Goal: Task Accomplishment & Management: Complete application form

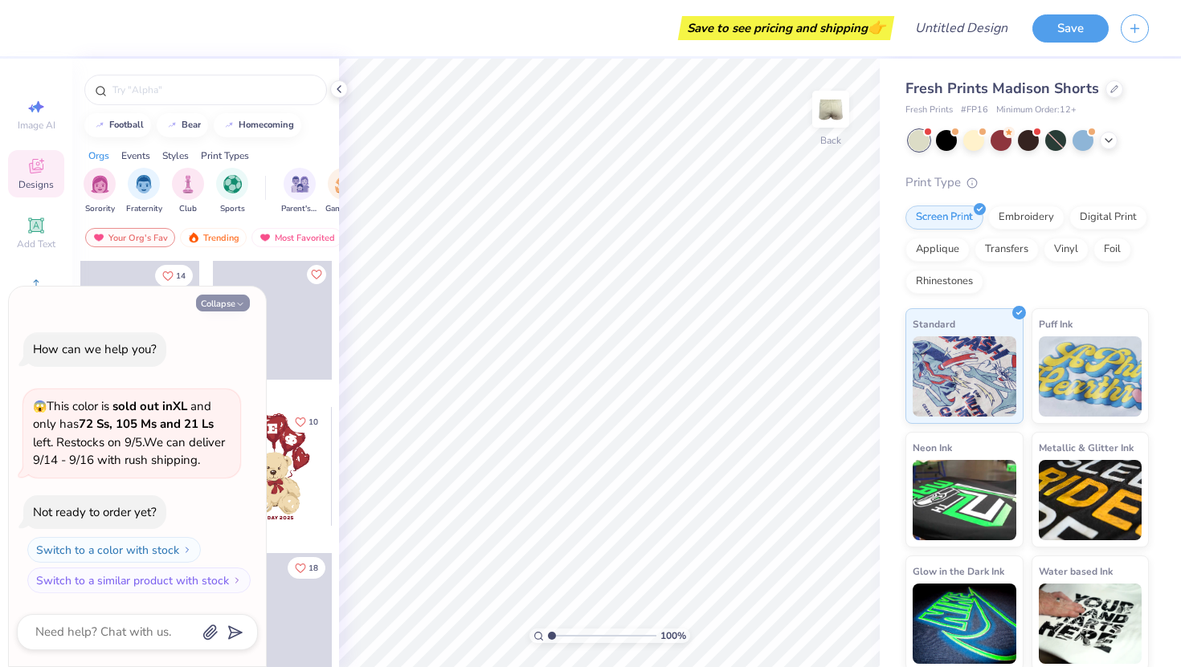
click at [237, 300] on icon "button" at bounding box center [240, 305] width 10 height 10
type textarea "x"
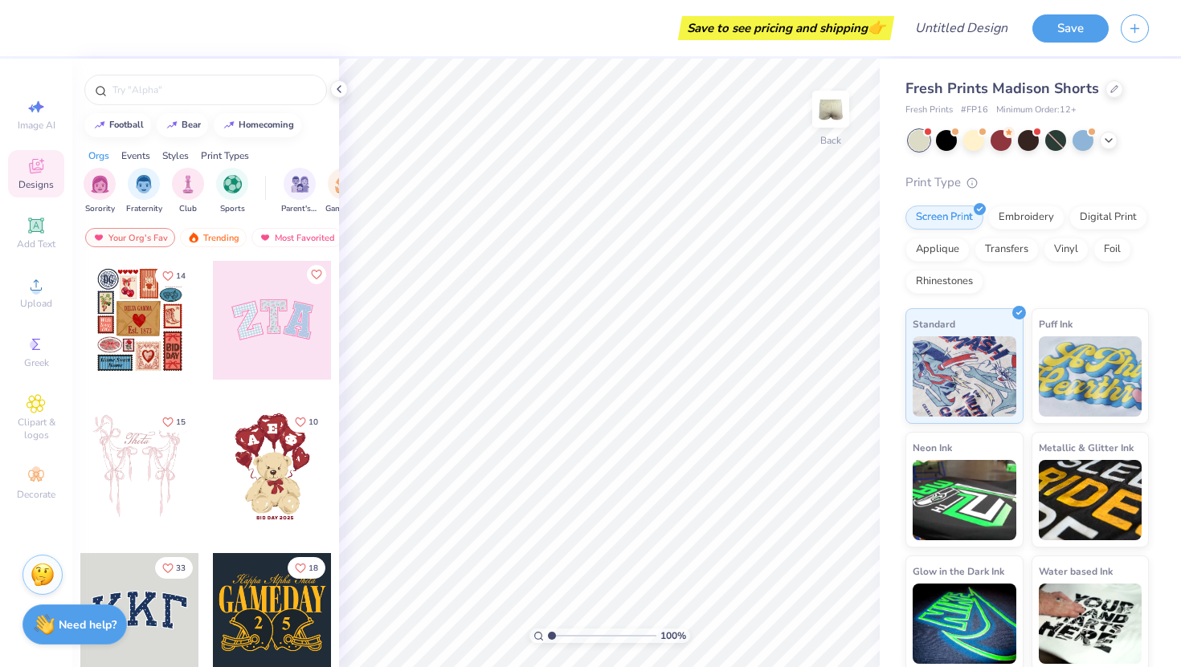
click at [39, 183] on span "Designs" at bounding box center [35, 184] width 35 height 13
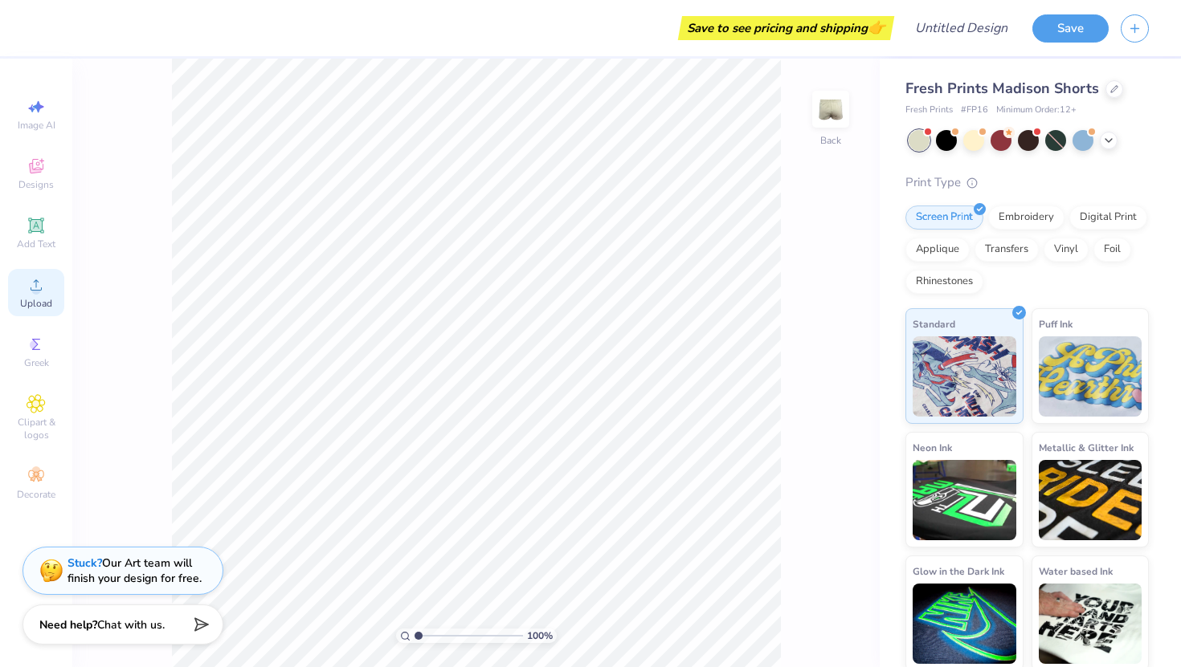
click at [39, 302] on span "Upload" at bounding box center [36, 303] width 32 height 13
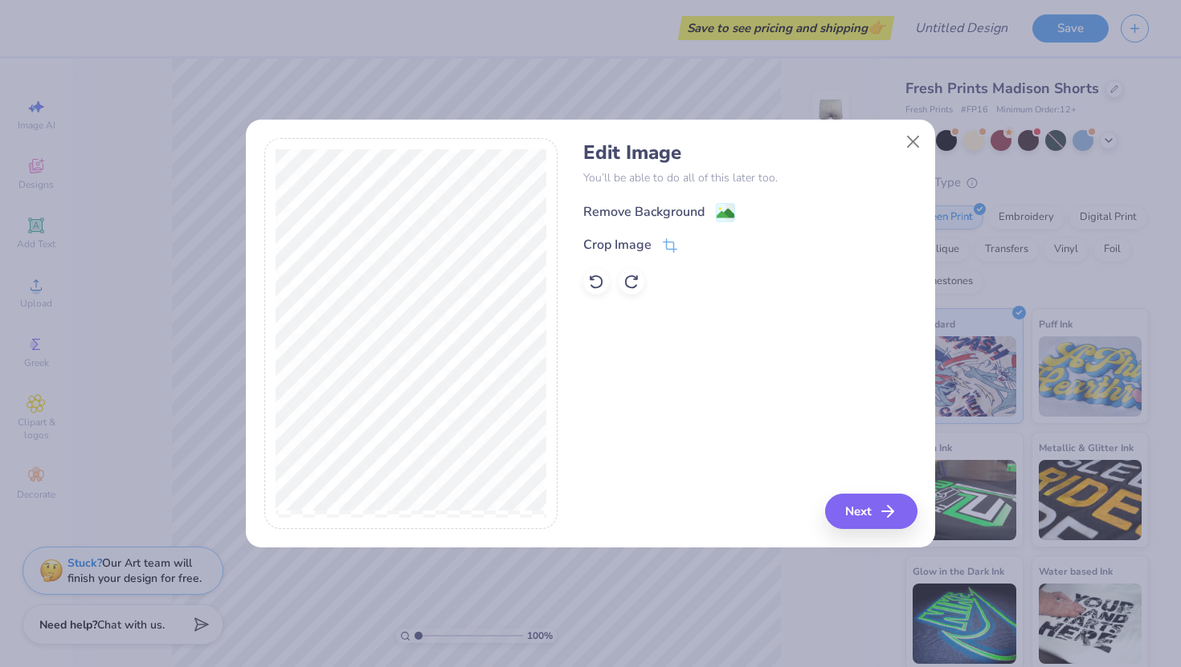
click at [712, 210] on div "Remove Background" at bounding box center [659, 212] width 152 height 20
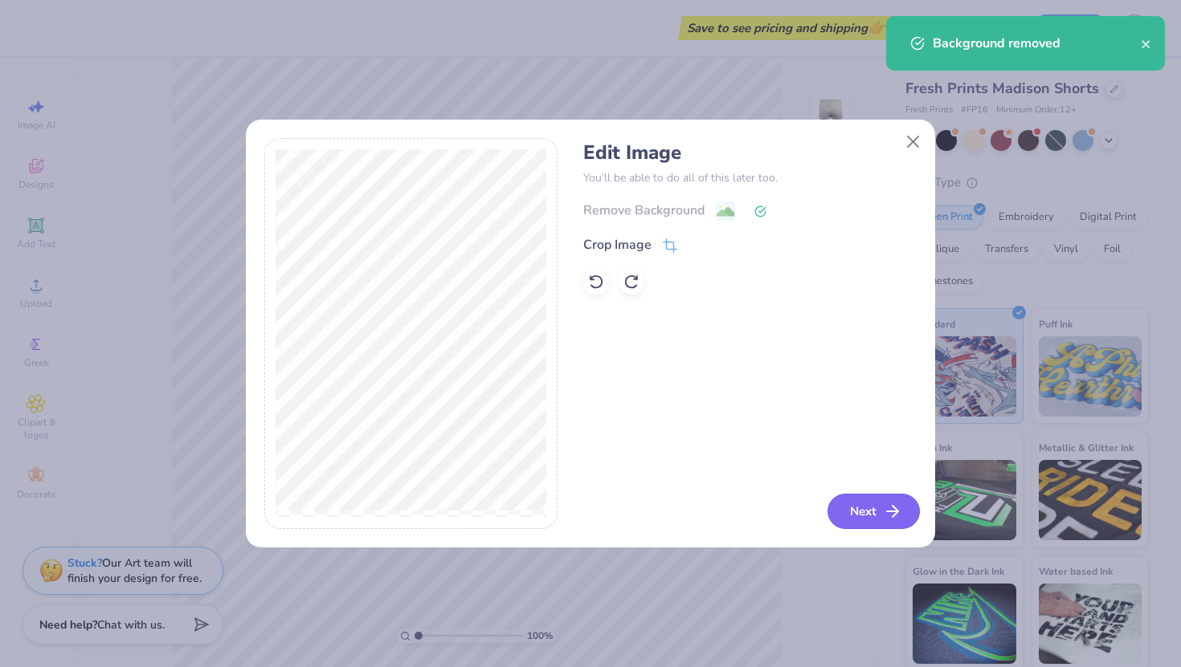
click at [863, 511] on button "Next" at bounding box center [873, 511] width 92 height 35
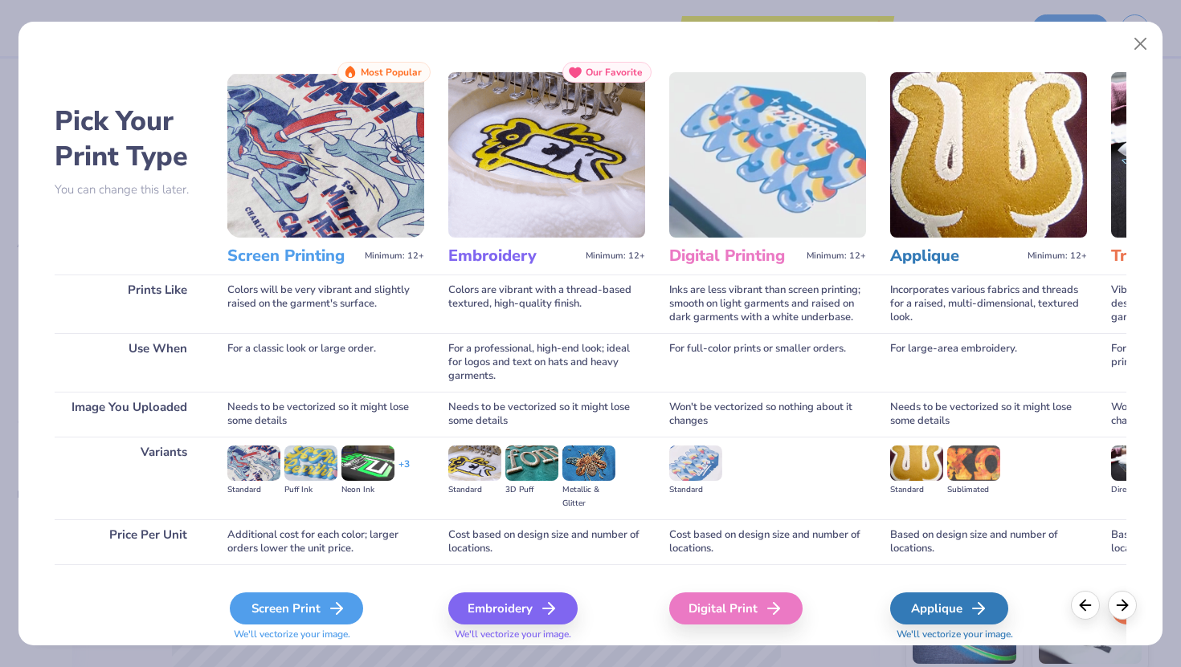
click at [283, 611] on div "Screen Print" at bounding box center [296, 609] width 133 height 32
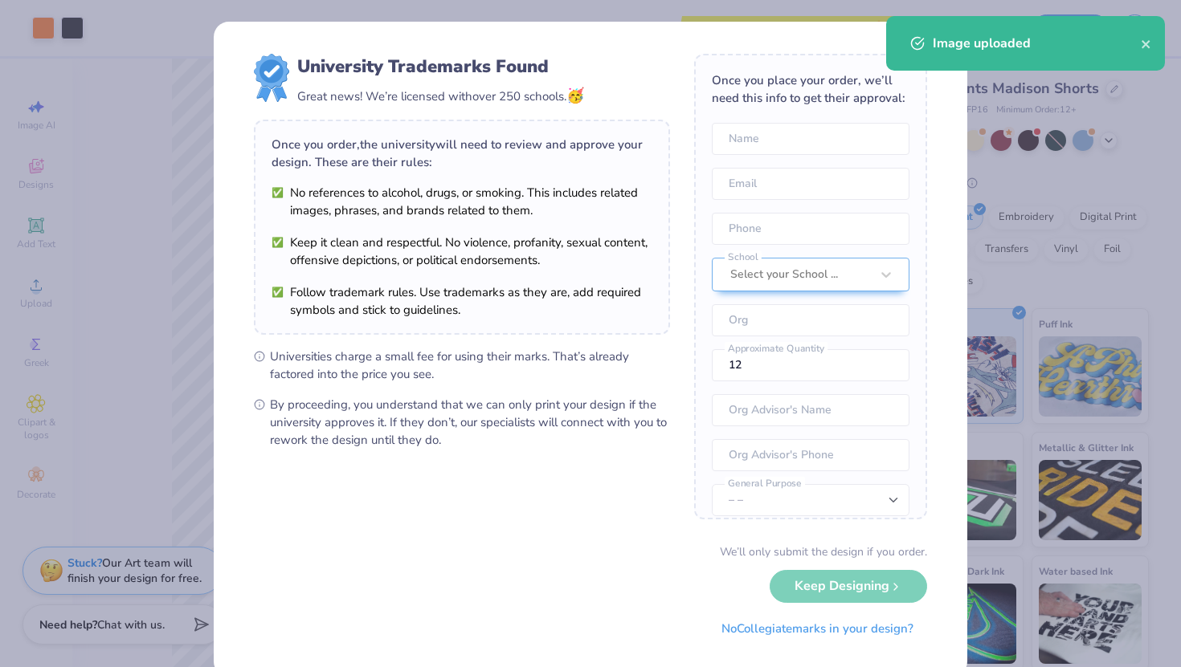
click at [330, 419] on body "Art colors Save to see pricing and shipping 👉 Design Title Save Image AI Design…" at bounding box center [590, 333] width 1181 height 667
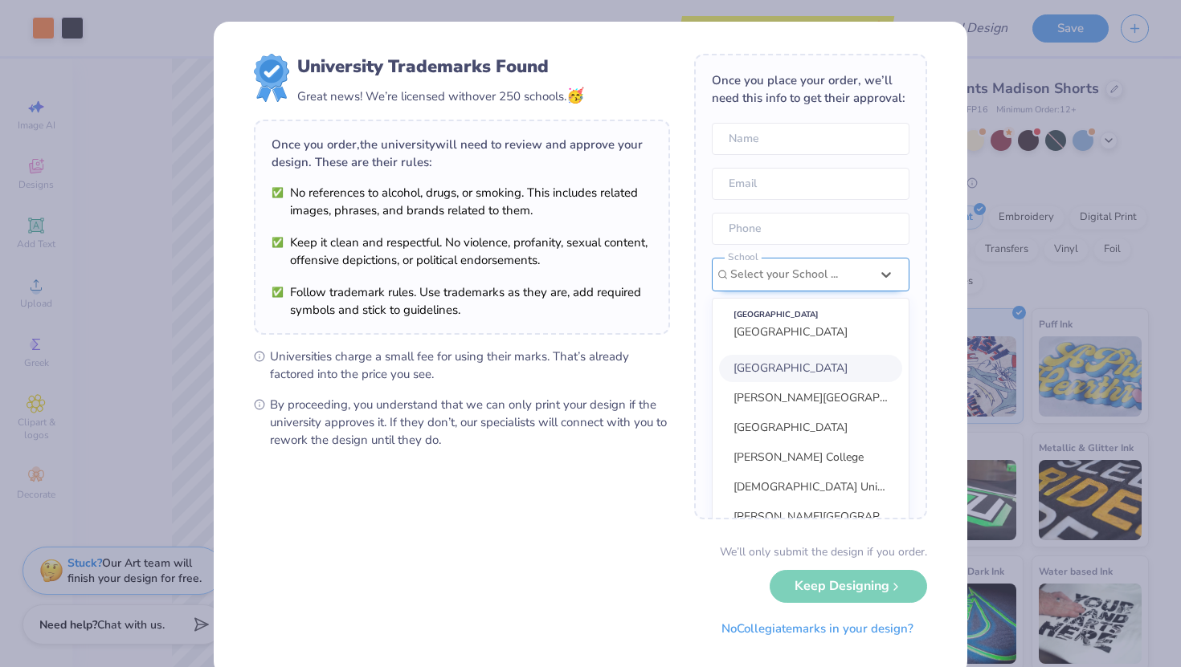
click at [779, 280] on div "option focused, 1 of 30. 30 results available. Use Up and Down to choose option…" at bounding box center [811, 424] width 198 height 333
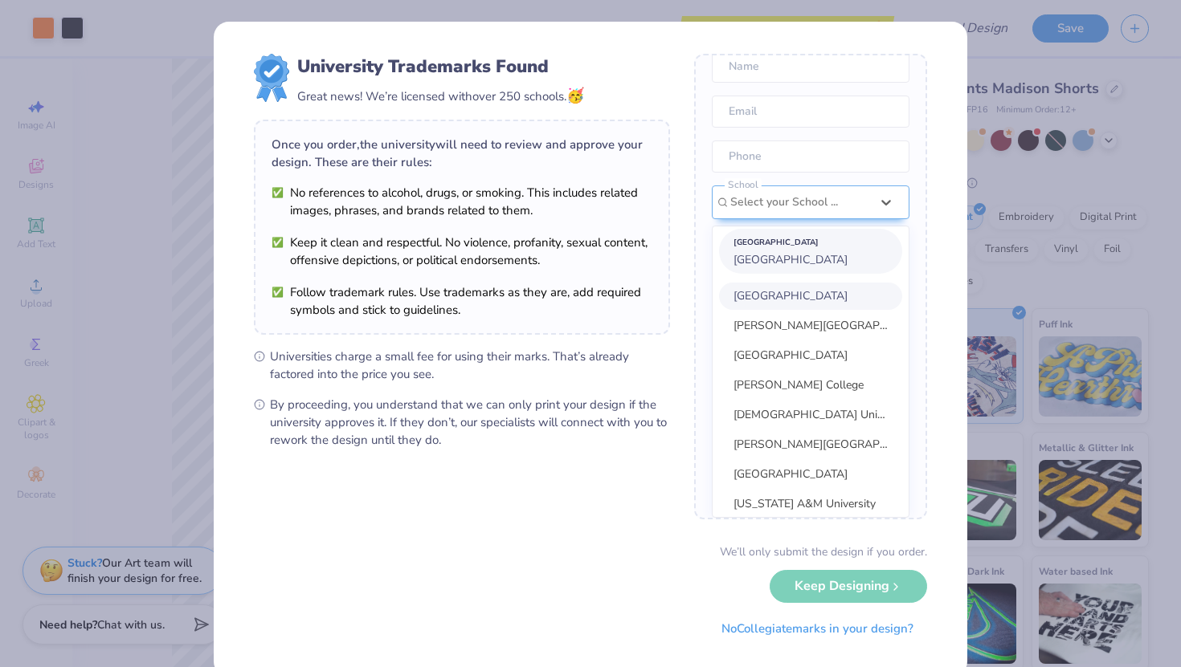
click at [780, 260] on span "[GEOGRAPHIC_DATA]" at bounding box center [790, 259] width 114 height 15
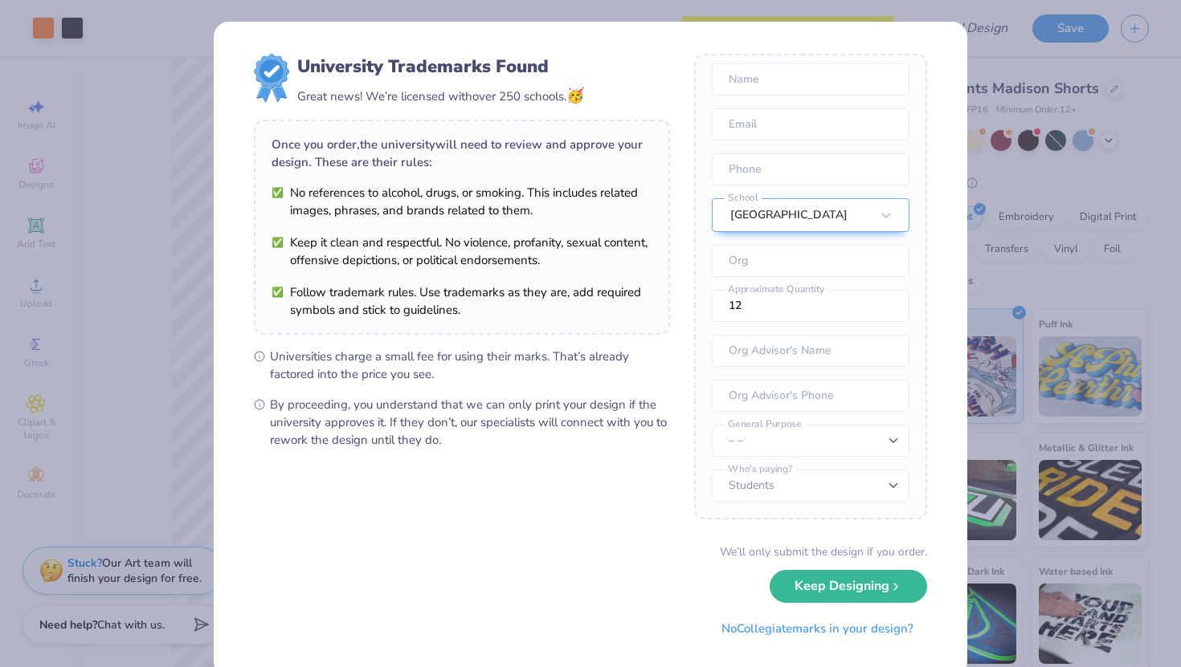
scroll to position [59, 0]
click at [809, 579] on button "Keep Designing" at bounding box center [848, 582] width 157 height 33
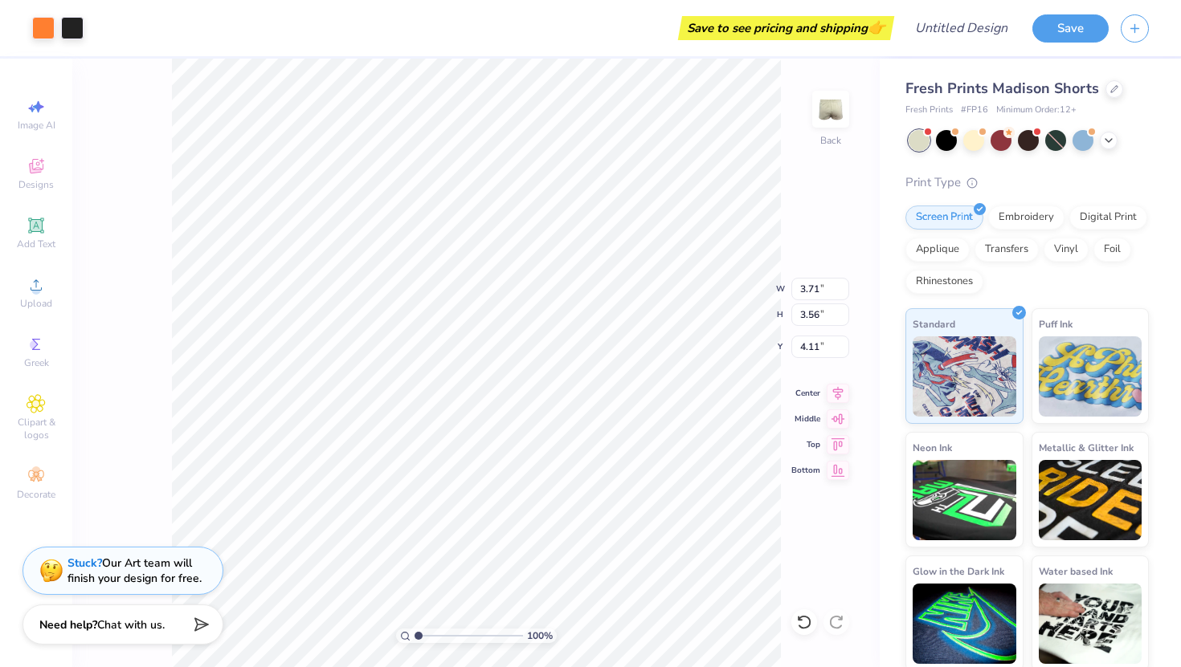
type input "5.72"
type input "5.25"
click at [974, 136] on div at bounding box center [973, 139] width 21 height 21
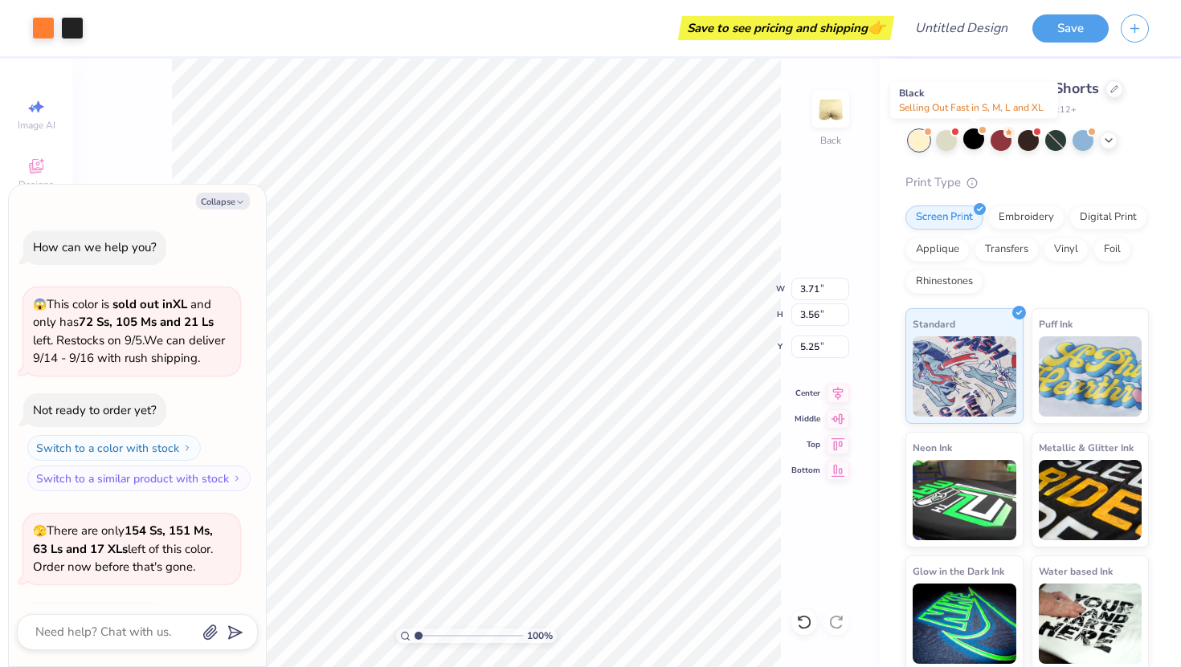
scroll to position [107, 0]
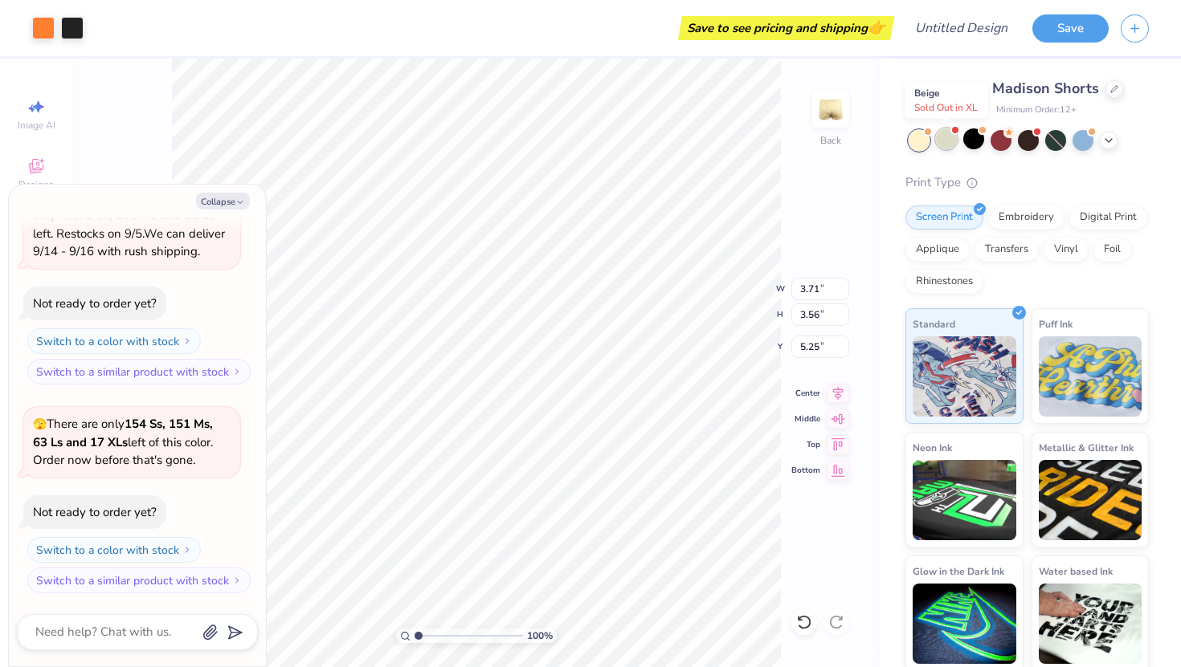
click at [943, 141] on div at bounding box center [946, 139] width 21 height 21
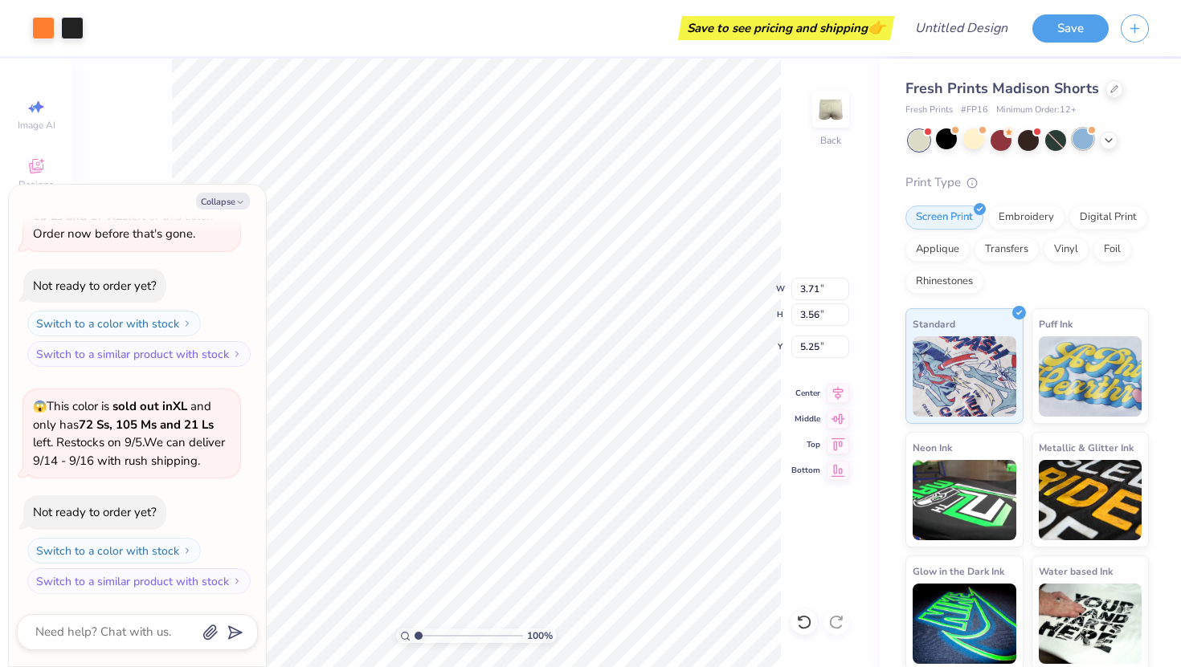
click at [1088, 140] on div at bounding box center [1082, 139] width 21 height 21
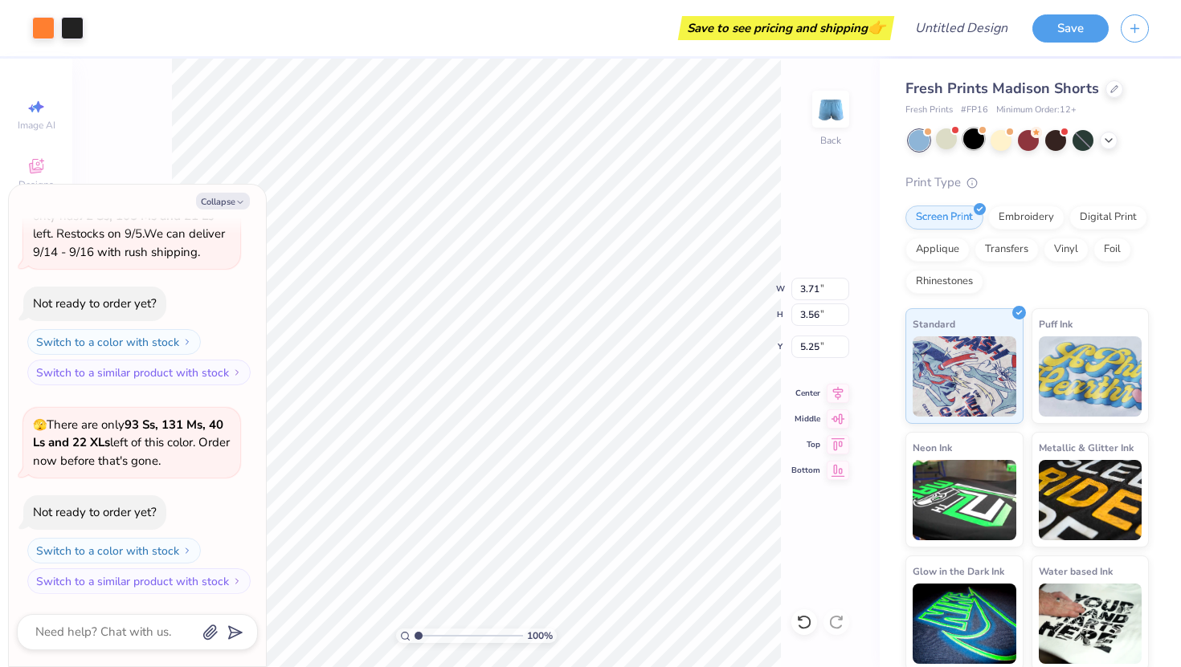
click at [981, 142] on div at bounding box center [973, 139] width 21 height 21
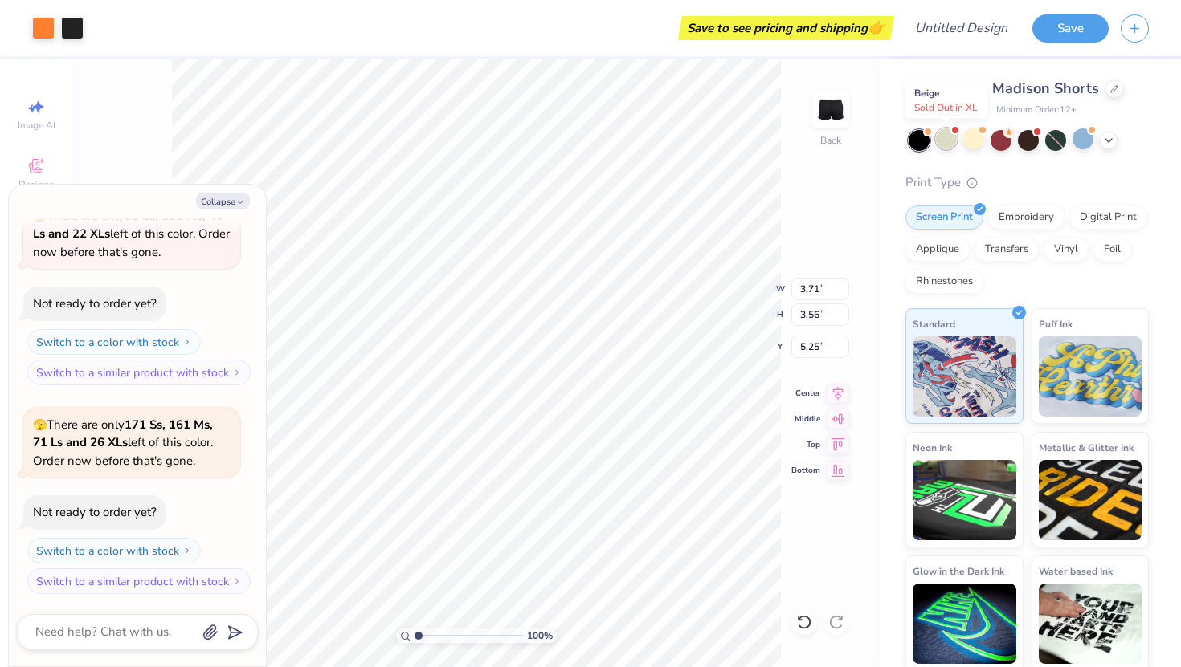
click at [940, 143] on div at bounding box center [946, 139] width 21 height 21
type textarea "x"
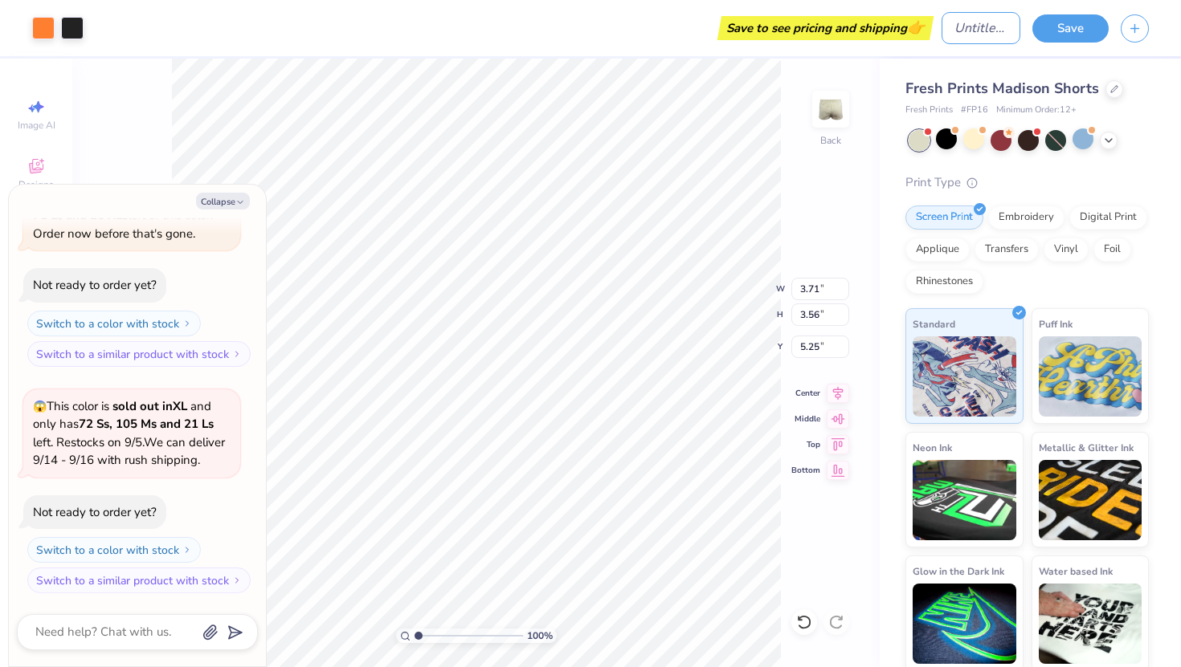
drag, startPoint x: 1008, startPoint y: 31, endPoint x: 914, endPoint y: 31, distance: 94.0
click at [915, 31] on div "Art colors Save to see pricing and shipping 👉 Design Title Save" at bounding box center [590, 28] width 1181 height 56
type input "S"
type textarea "x"
type input "Sh"
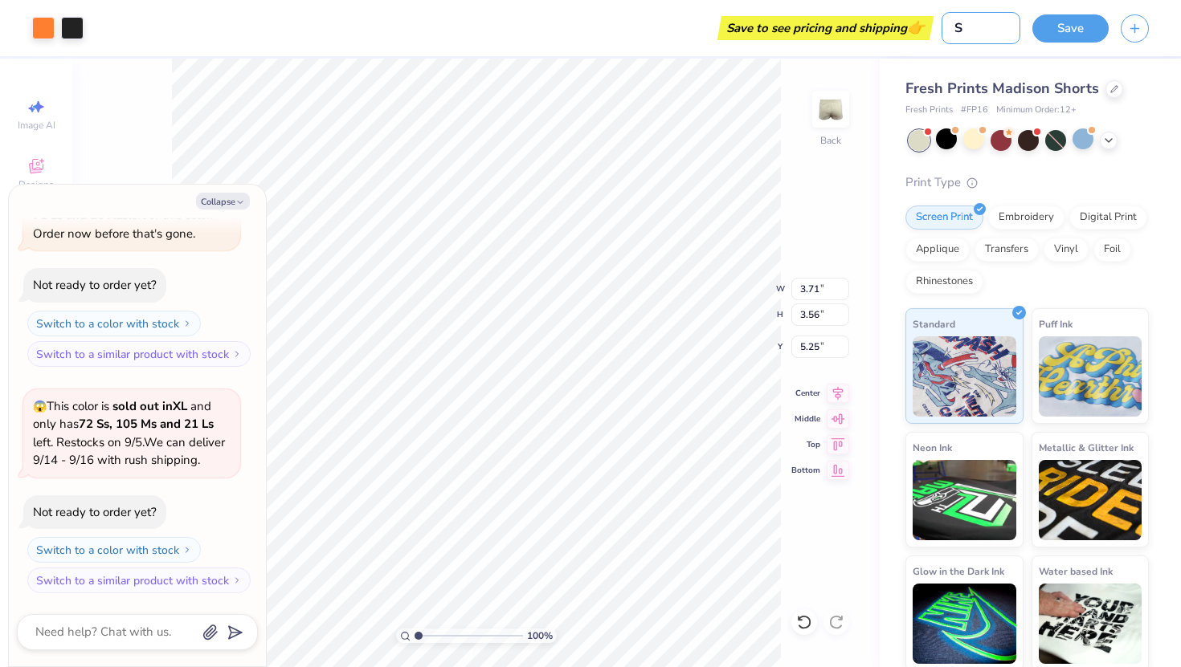
type textarea "x"
type input "Sho"
type textarea "x"
type input "Shor"
type textarea "x"
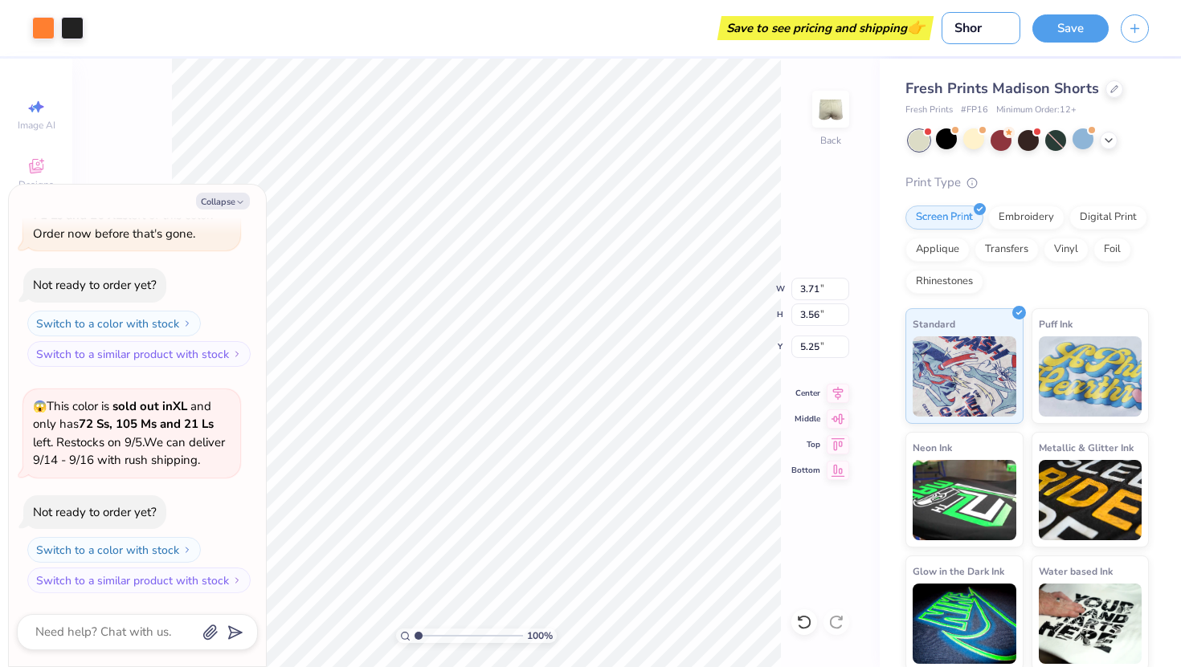
type input "Short"
type textarea "x"
type input "Shorts"
type textarea "x"
type input "Shorts"
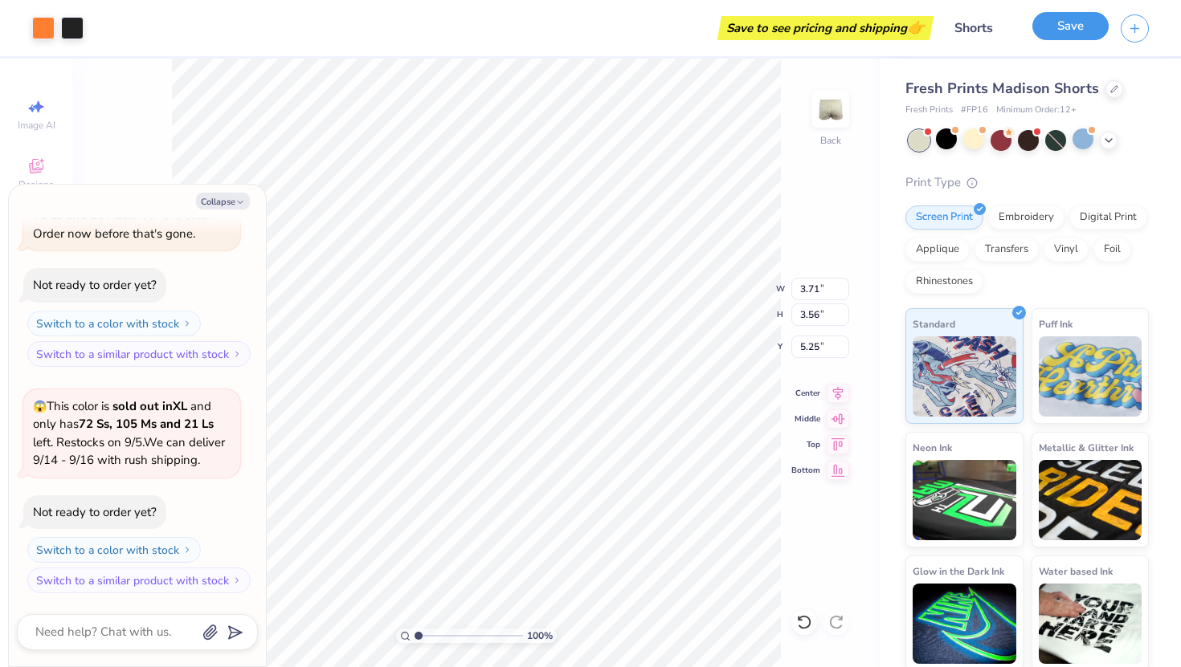
click at [1079, 26] on button "Save" at bounding box center [1070, 26] width 76 height 28
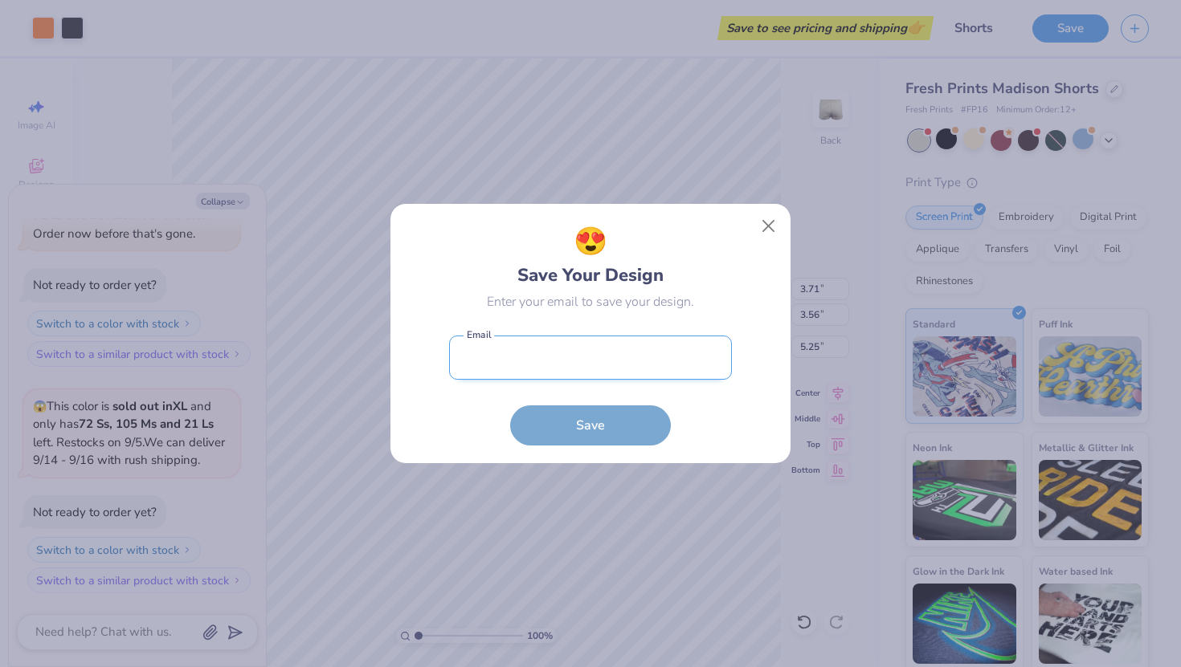
click at [607, 362] on input "email" at bounding box center [590, 358] width 283 height 44
type input "[EMAIL_ADDRESS][DOMAIN_NAME]"
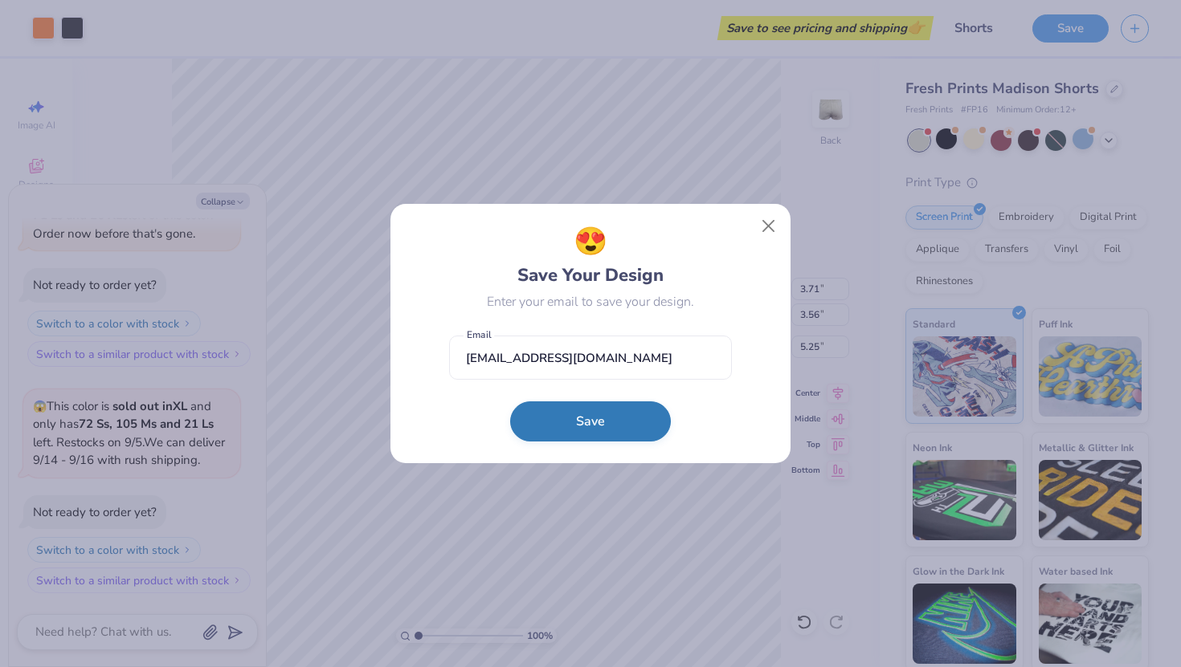
click at [584, 431] on button "Save" at bounding box center [590, 422] width 161 height 40
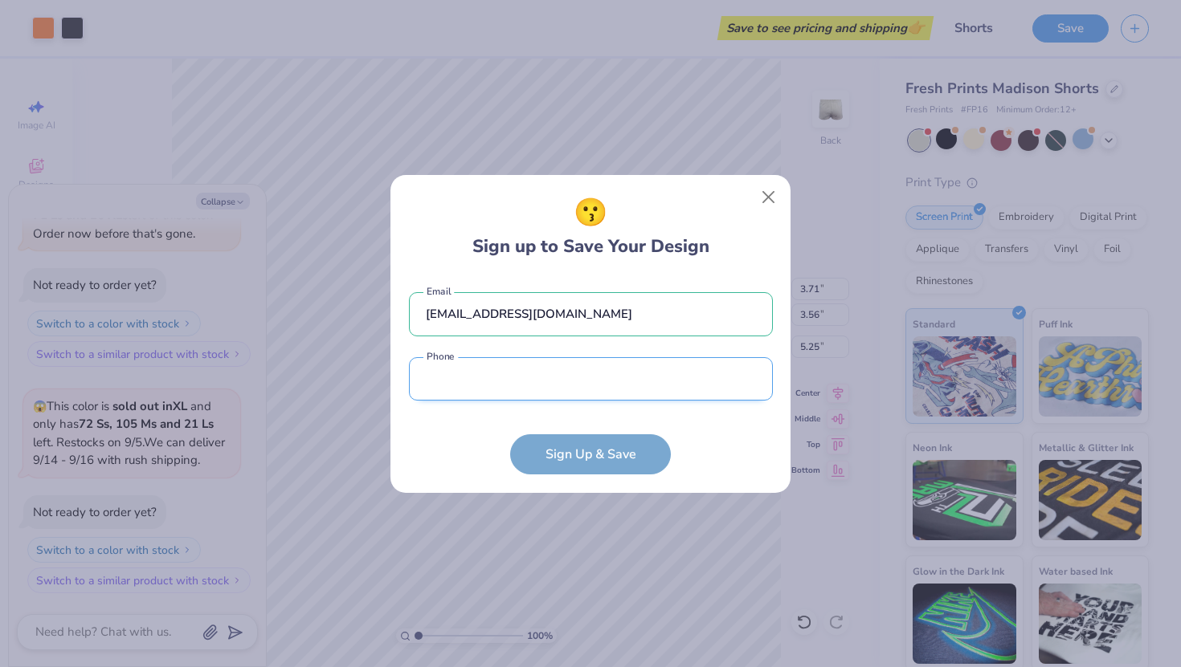
click at [507, 390] on input "tel" at bounding box center [591, 379] width 364 height 44
type input "[PHONE_NUMBER]"
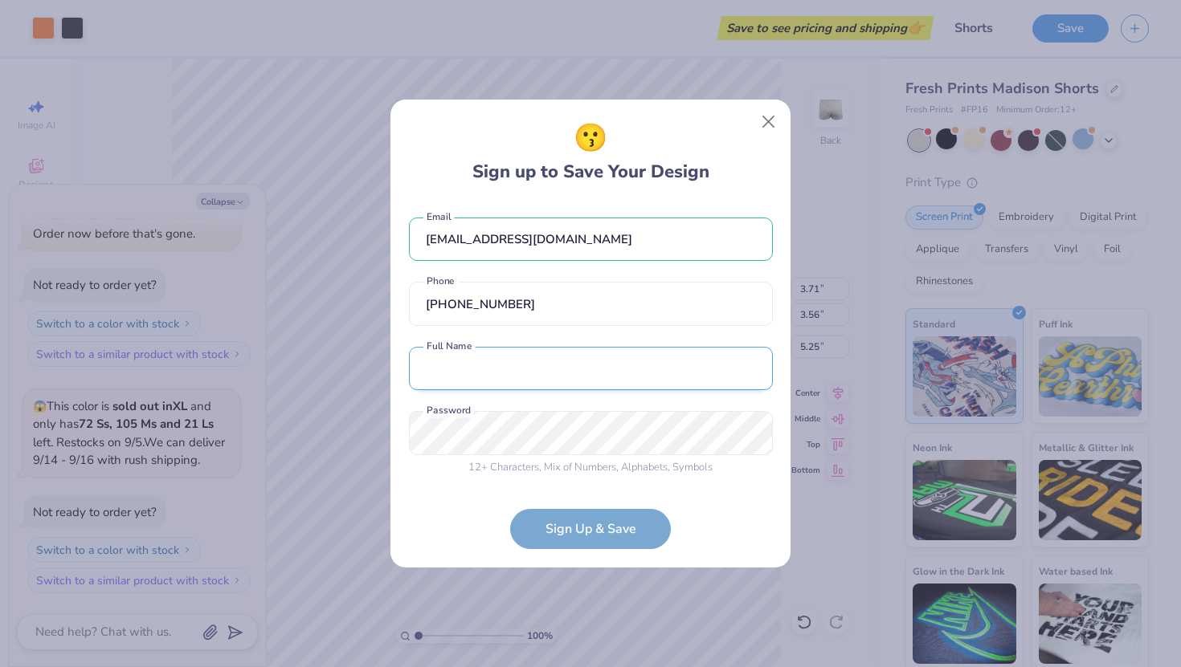
click at [466, 376] on input "text" at bounding box center [591, 369] width 364 height 44
type input "[PERSON_NAME]"
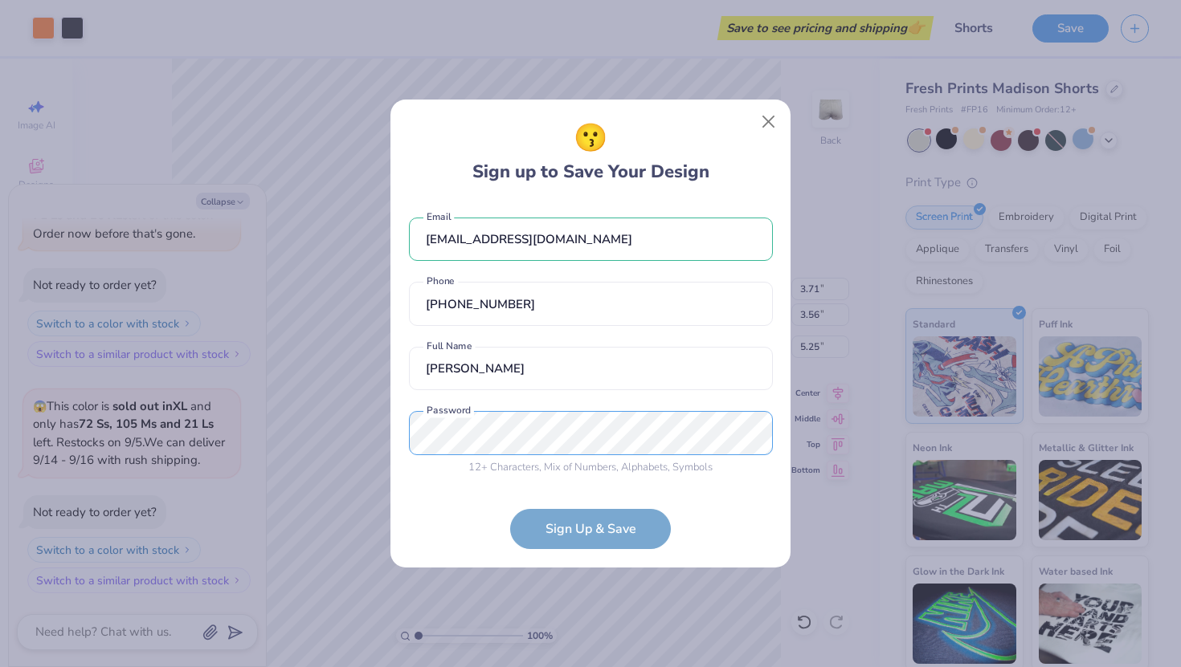
click at [356, 434] on div "😗 Sign up to Save Your Design [EMAIL_ADDRESS][DOMAIN_NAME] Email [PHONE_NUMBER]…" at bounding box center [590, 333] width 1181 height 667
click at [386, 435] on div "😗 Sign up to Save Your Design [EMAIL_ADDRESS][DOMAIN_NAME] Email [PHONE_NUMBER]…" at bounding box center [590, 333] width 1181 height 667
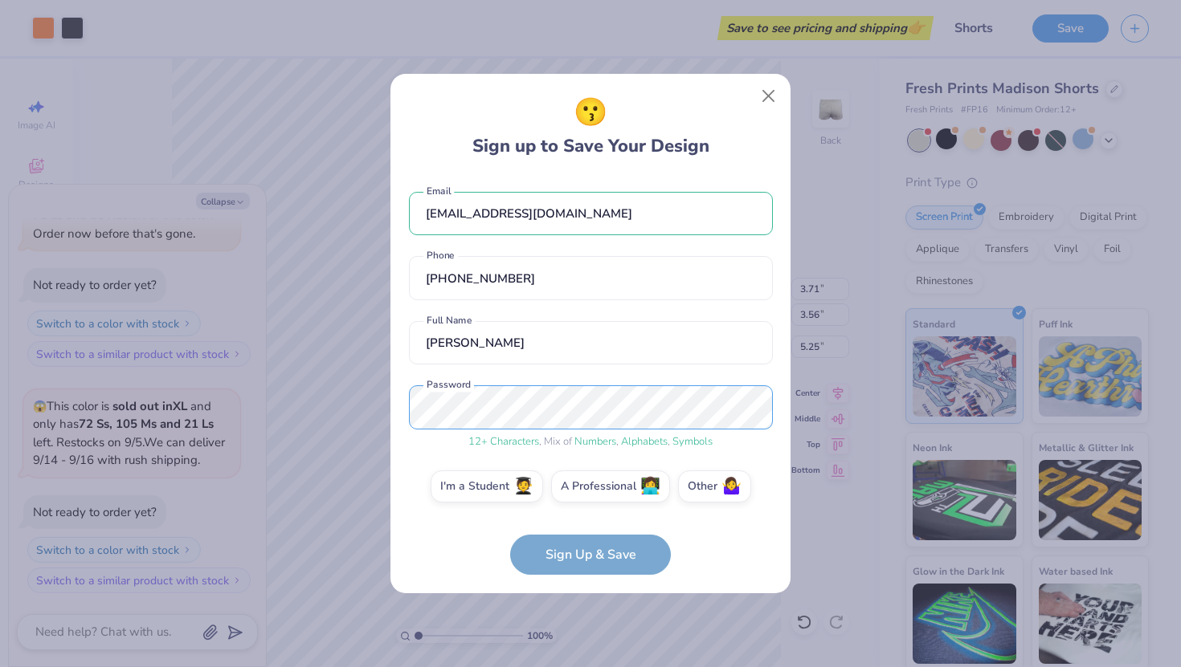
scroll to position [10, 0]
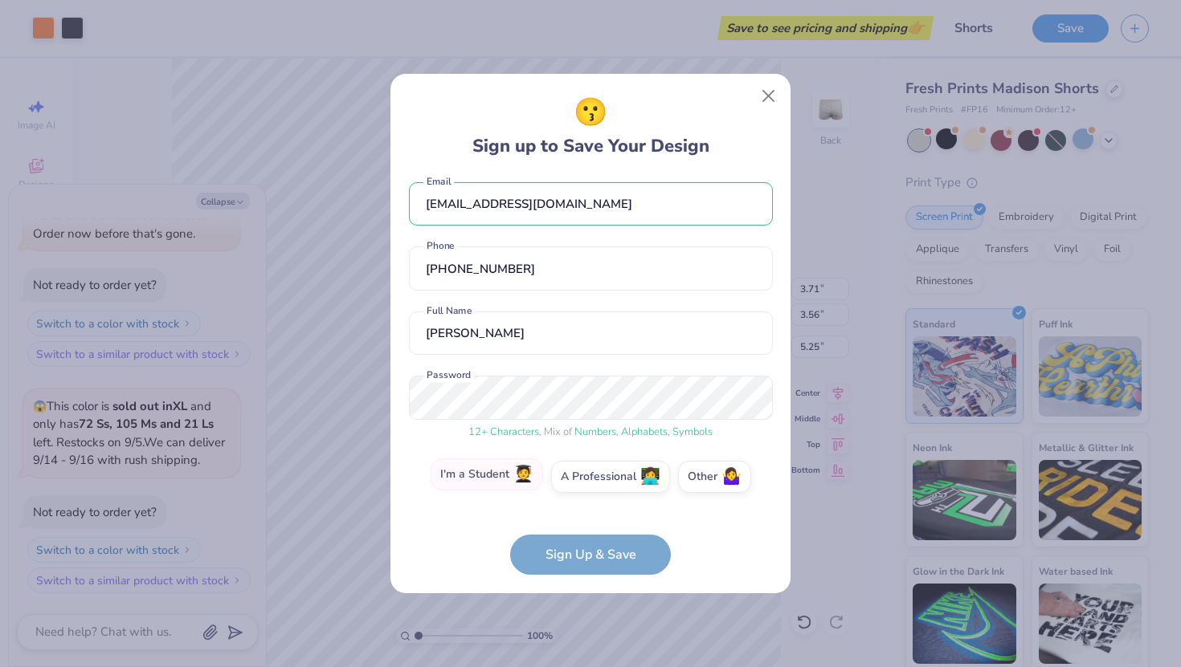
click at [468, 482] on label "I'm a Student 🧑‍🎓" at bounding box center [487, 475] width 112 height 32
click at [586, 486] on input "I'm a Student 🧑‍🎓" at bounding box center [591, 491] width 10 height 10
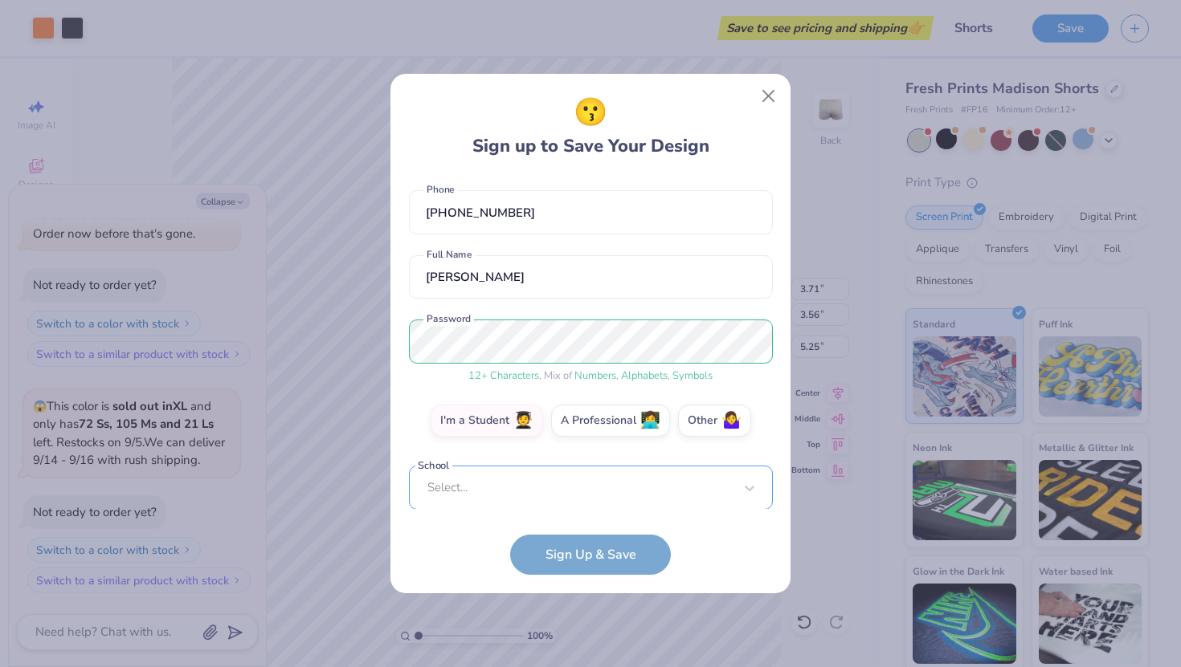
click at [495, 492] on div "Select..." at bounding box center [591, 488] width 364 height 44
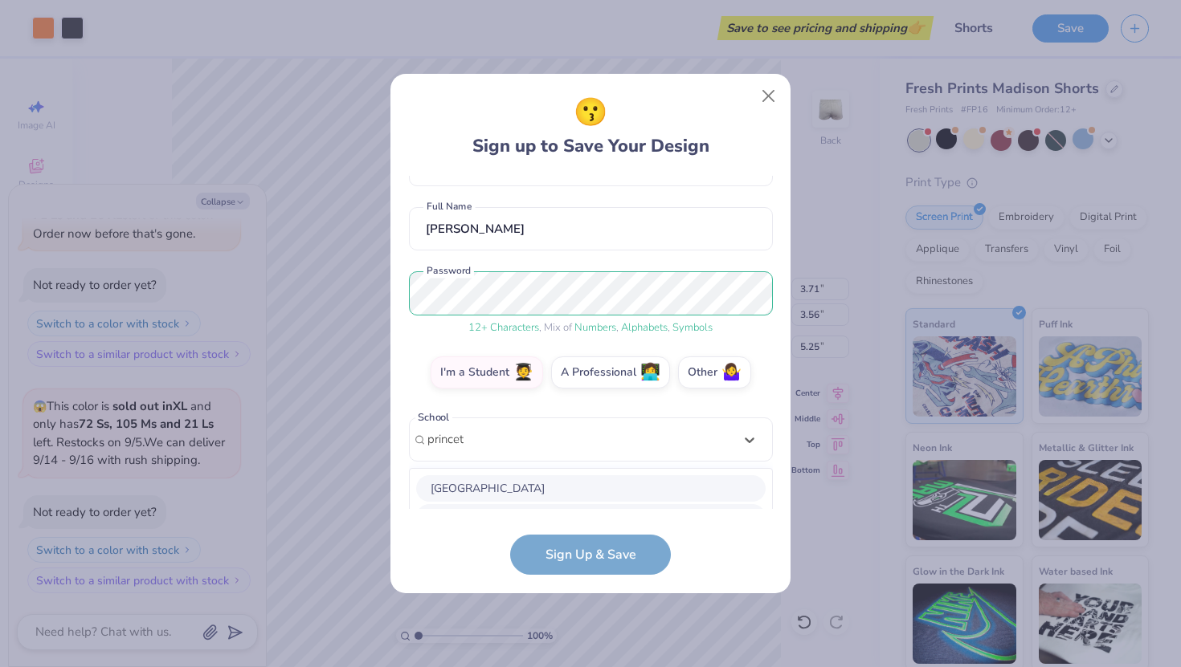
scroll to position [315, 0]
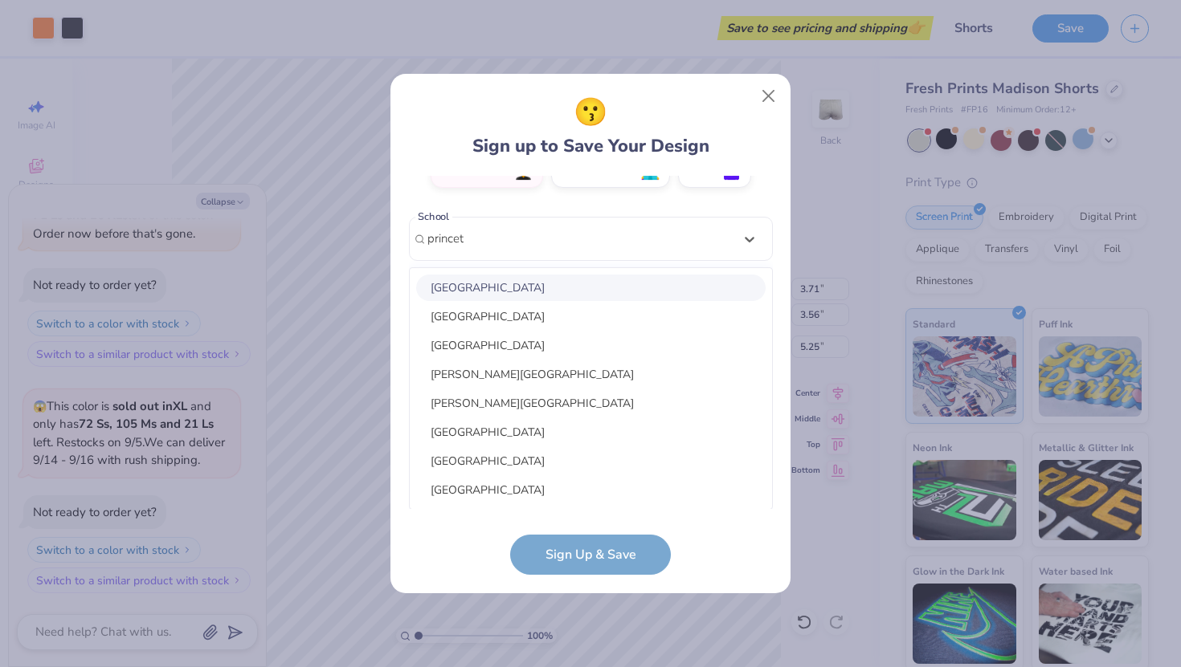
click at [484, 288] on div "[GEOGRAPHIC_DATA]" at bounding box center [590, 288] width 349 height 27
type input "princet"
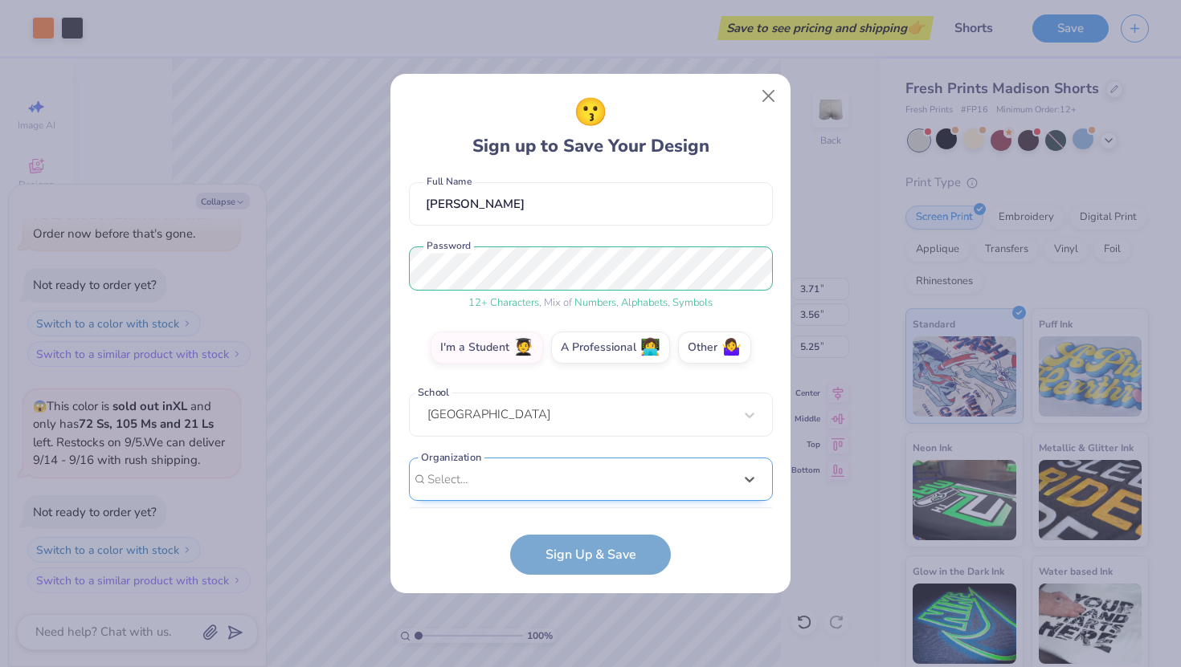
scroll to position [380, 0]
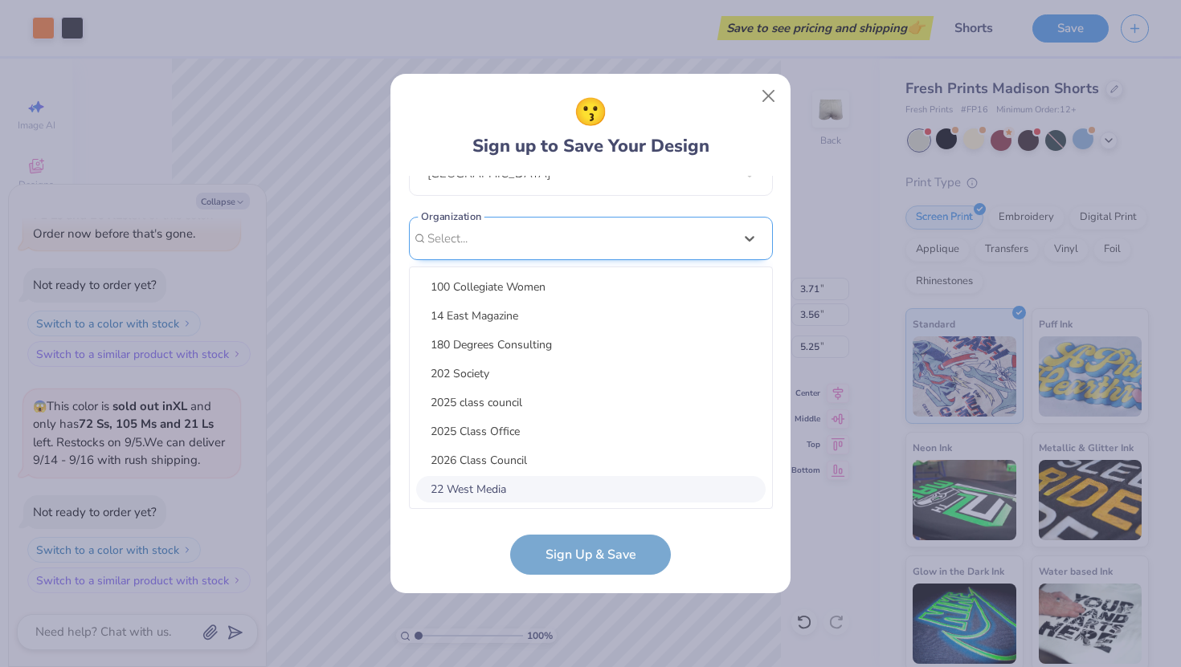
click at [484, 482] on div "option focused, 8 of 15. 15 results available. Use Up and Down to choose option…" at bounding box center [591, 363] width 364 height 293
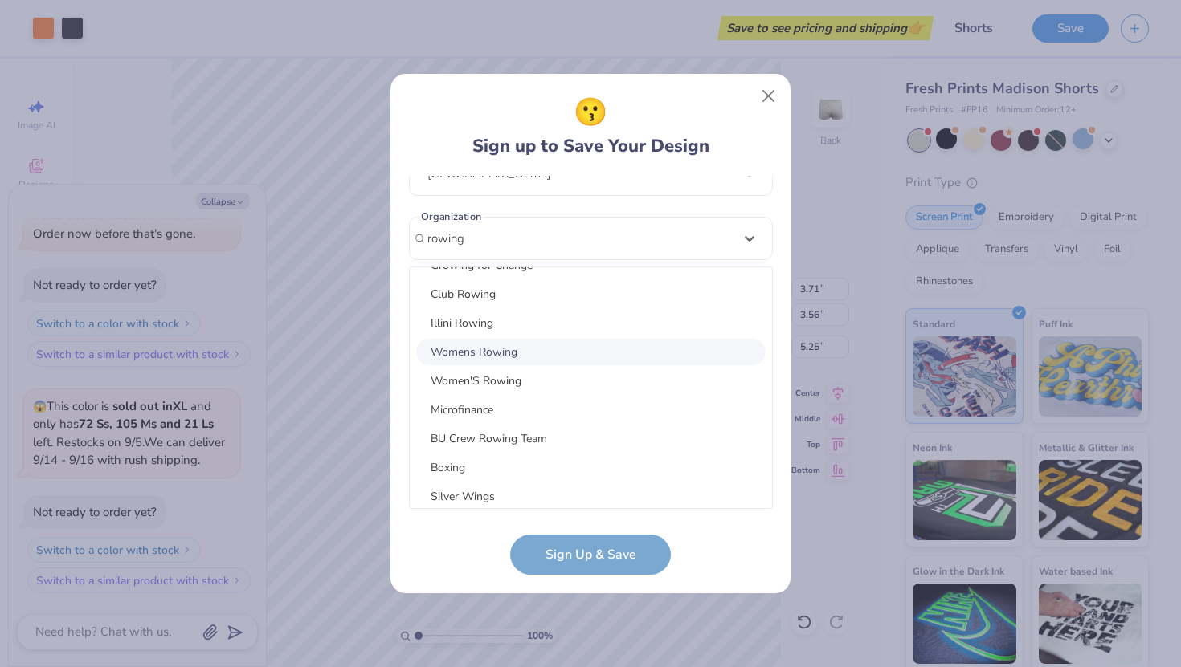
scroll to position [110, 0]
click at [463, 349] on div "Womens Rowing" at bounding box center [590, 350] width 349 height 27
type input "rowing"
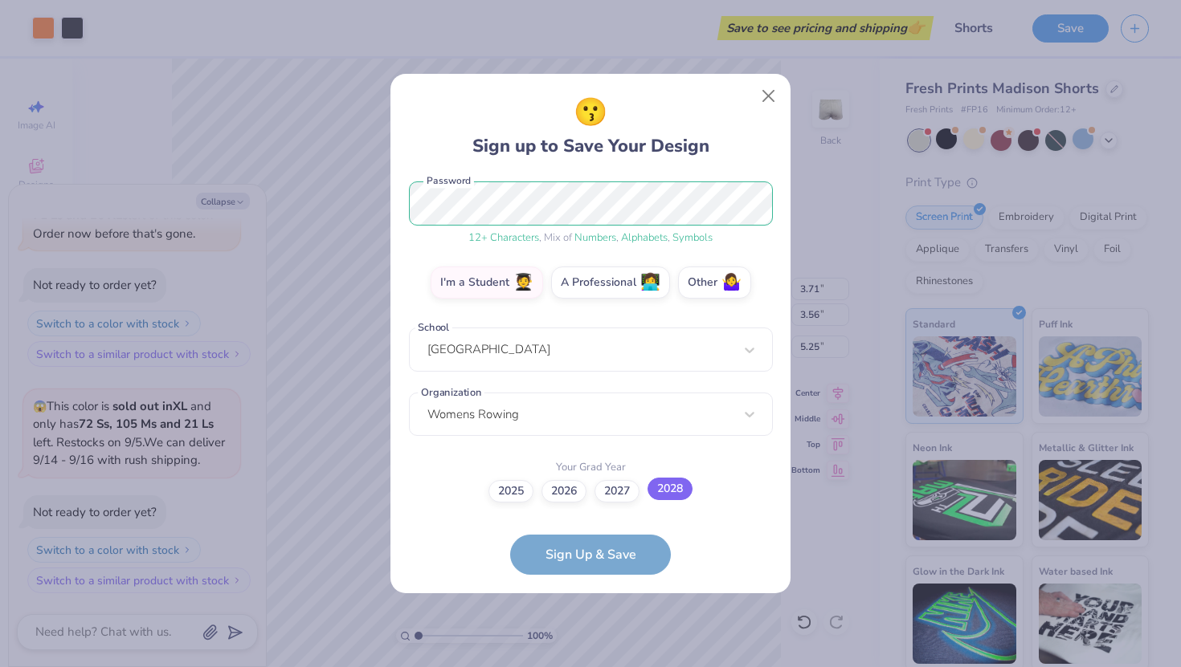
click at [656, 496] on label "2028" at bounding box center [669, 489] width 45 height 22
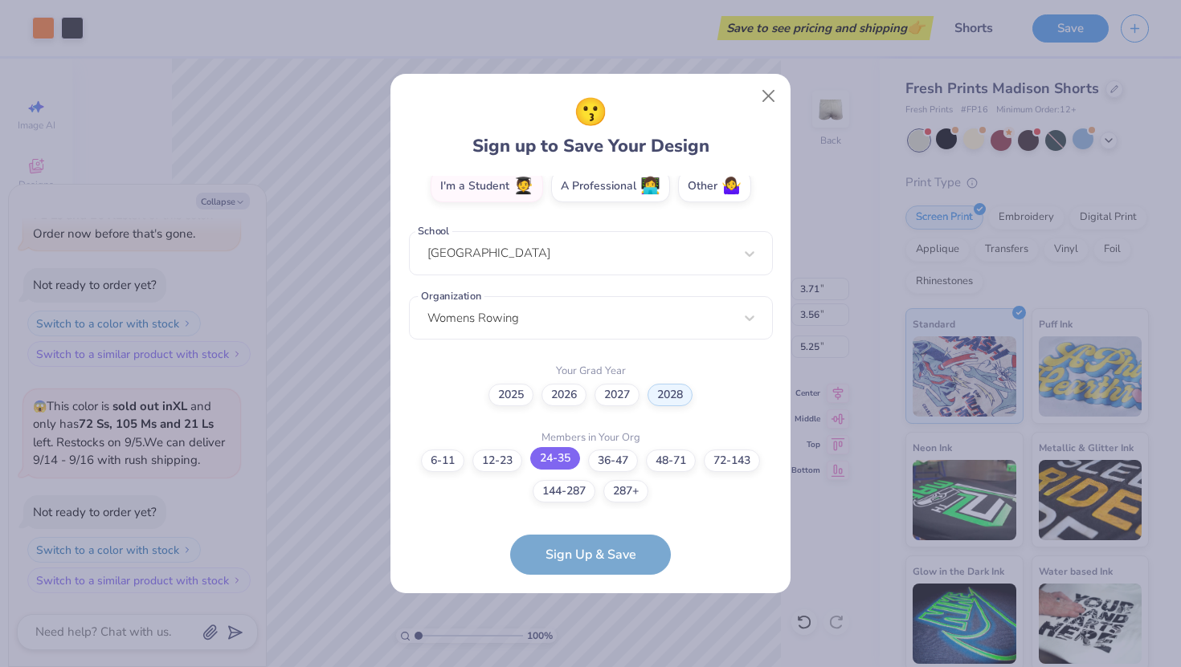
click at [543, 466] on label "24-35" at bounding box center [555, 458] width 50 height 22
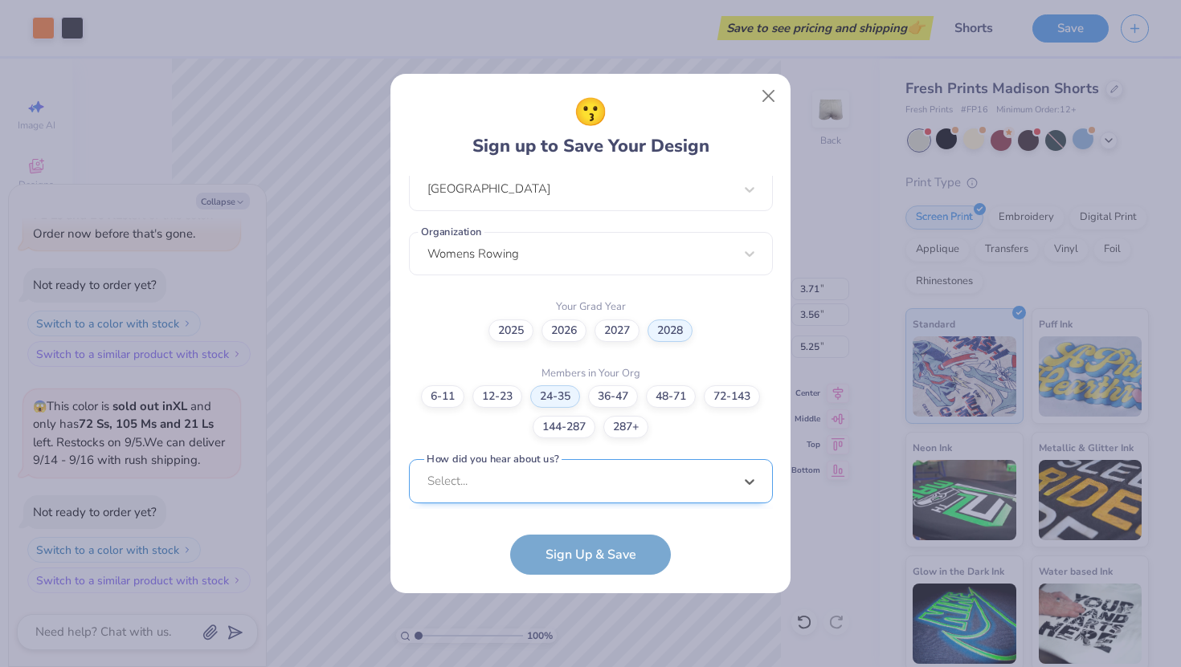
scroll to position [606, 0]
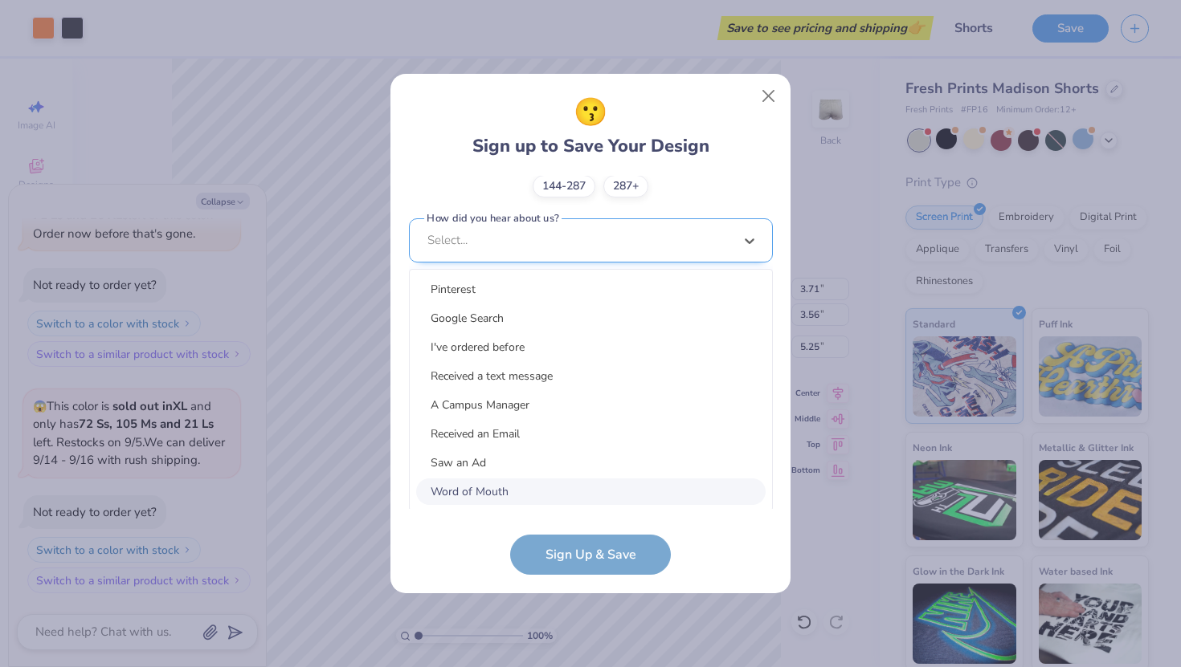
click at [525, 478] on div "option Word of Mouth focused, 8 of 15. 15 results available. Use Up and Down to…" at bounding box center [591, 364] width 364 height 293
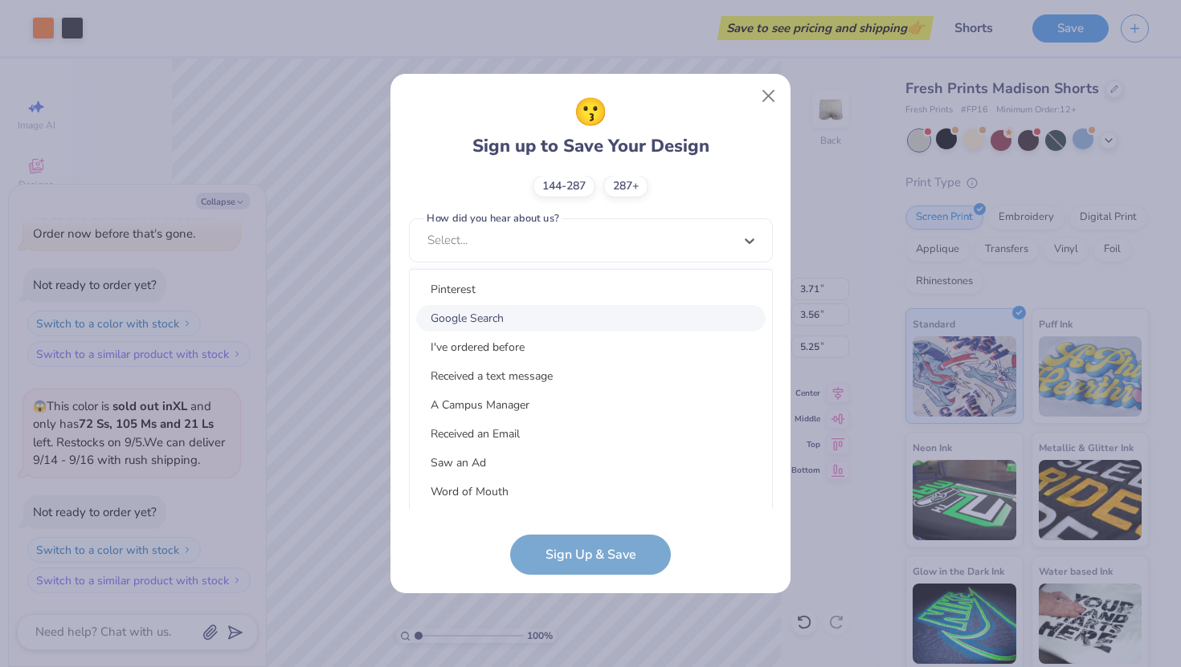
click at [468, 307] on div "Google Search" at bounding box center [590, 318] width 349 height 27
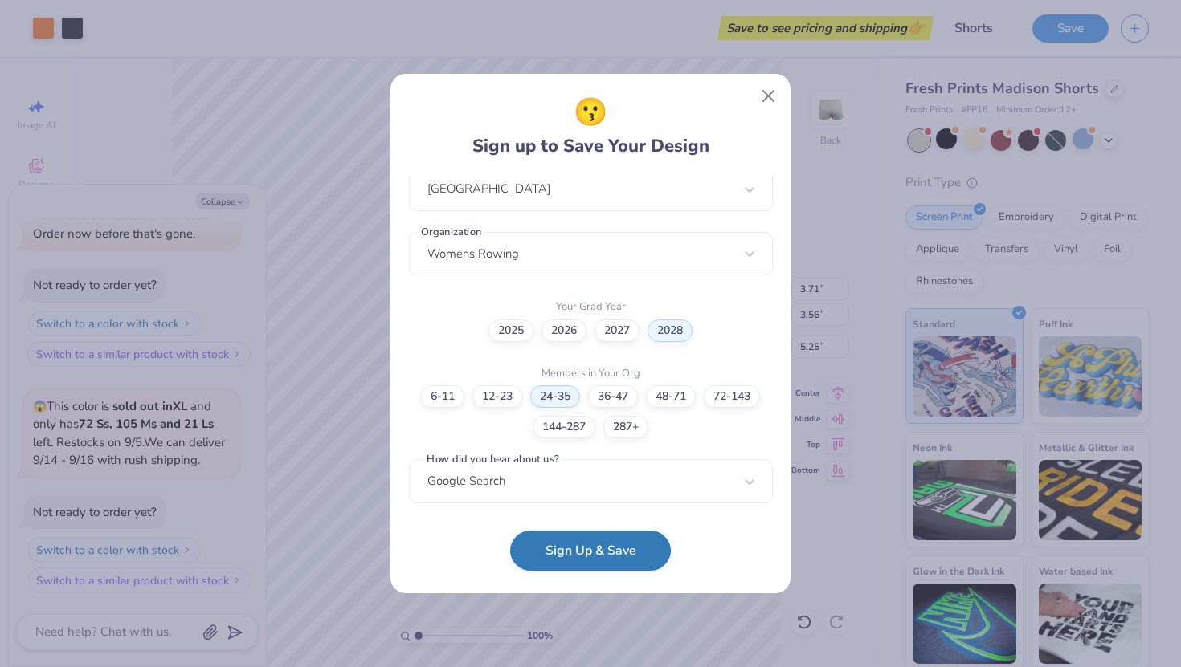
click at [572, 548] on button "Sign Up & Save" at bounding box center [590, 551] width 161 height 40
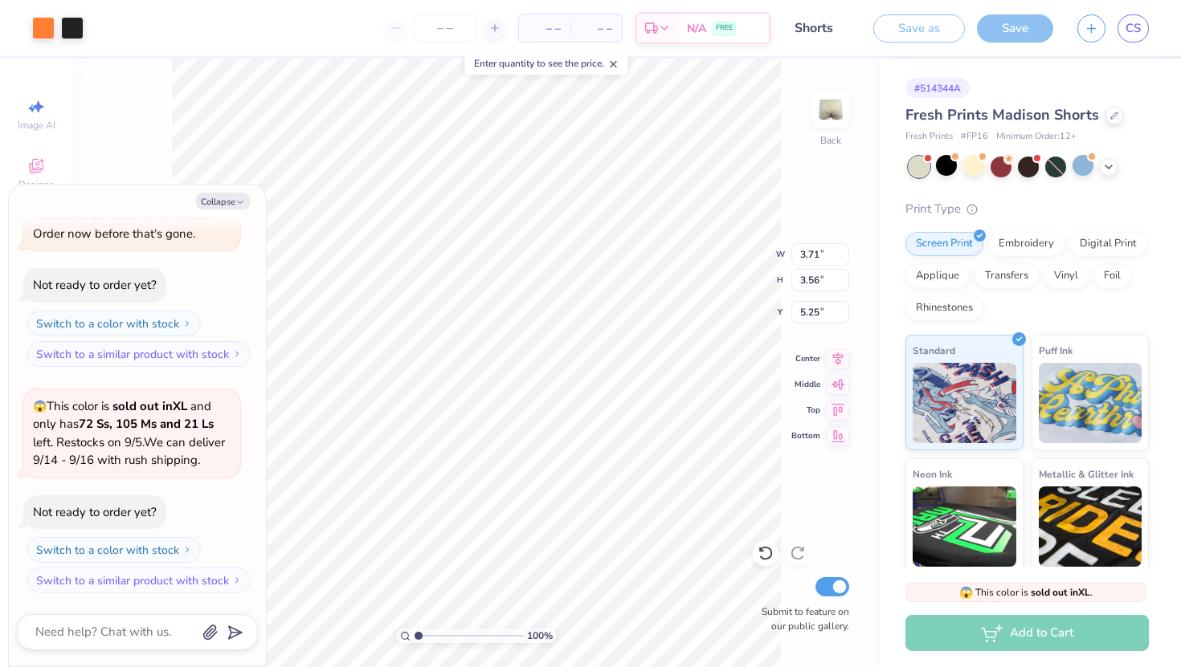
type textarea "x"
click at [1088, 18] on button "button" at bounding box center [1091, 26] width 28 height 28
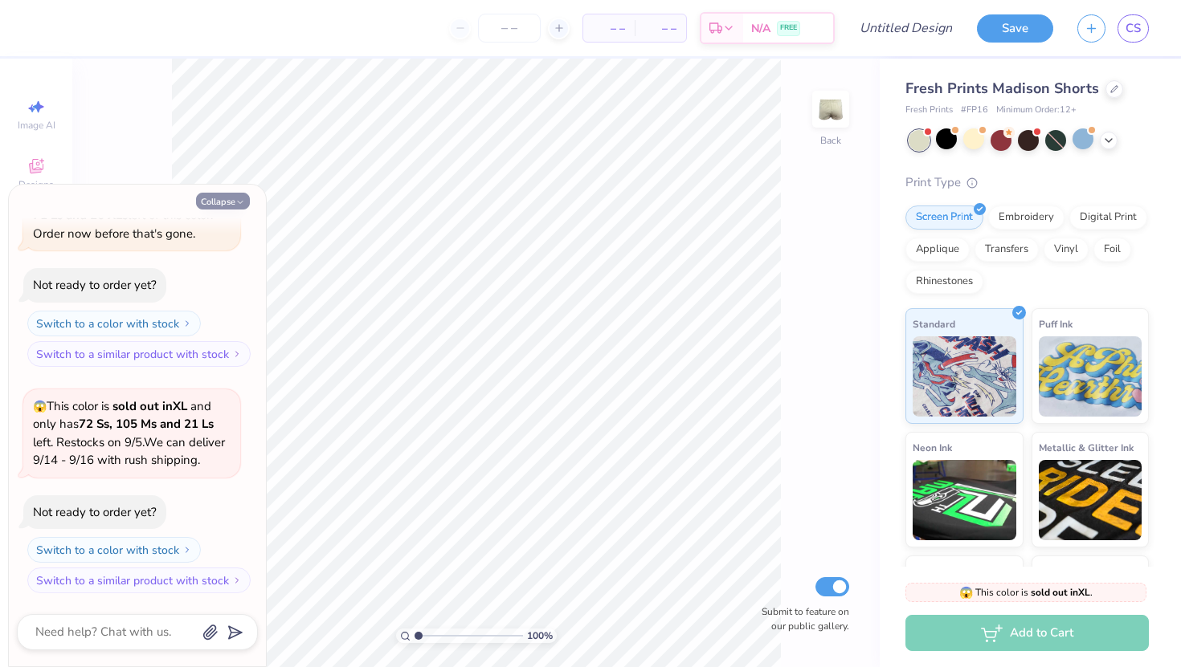
click at [231, 201] on button "Collapse" at bounding box center [223, 201] width 54 height 17
type textarea "x"
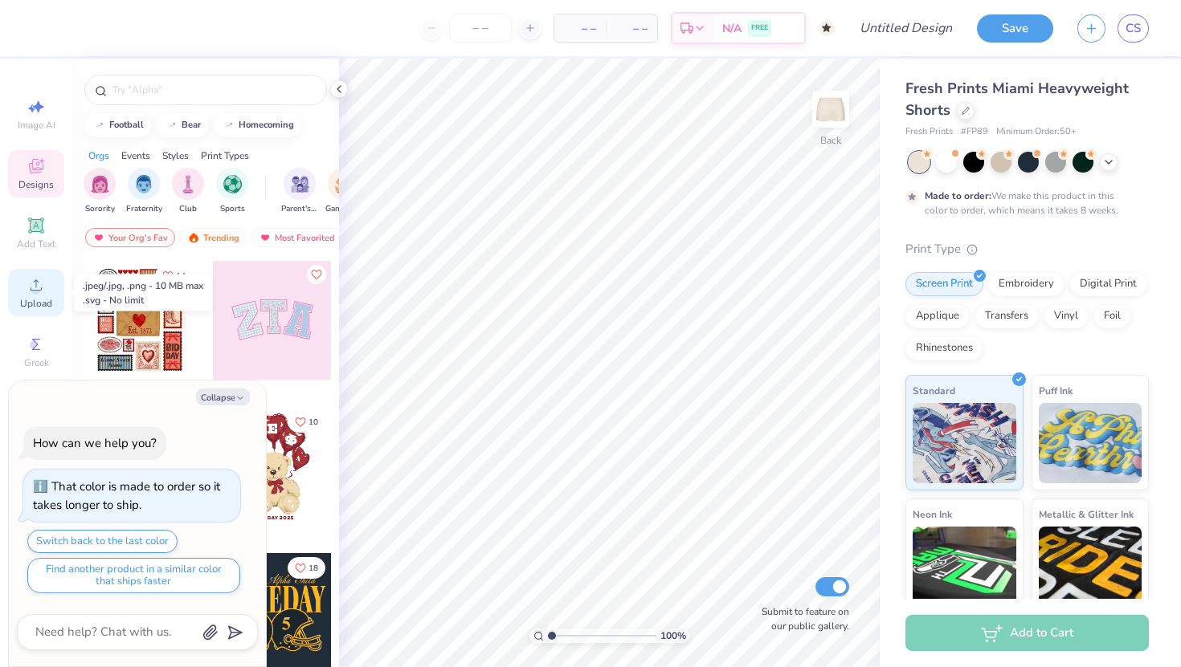
click at [17, 303] on div "Upload" at bounding box center [36, 292] width 56 height 47
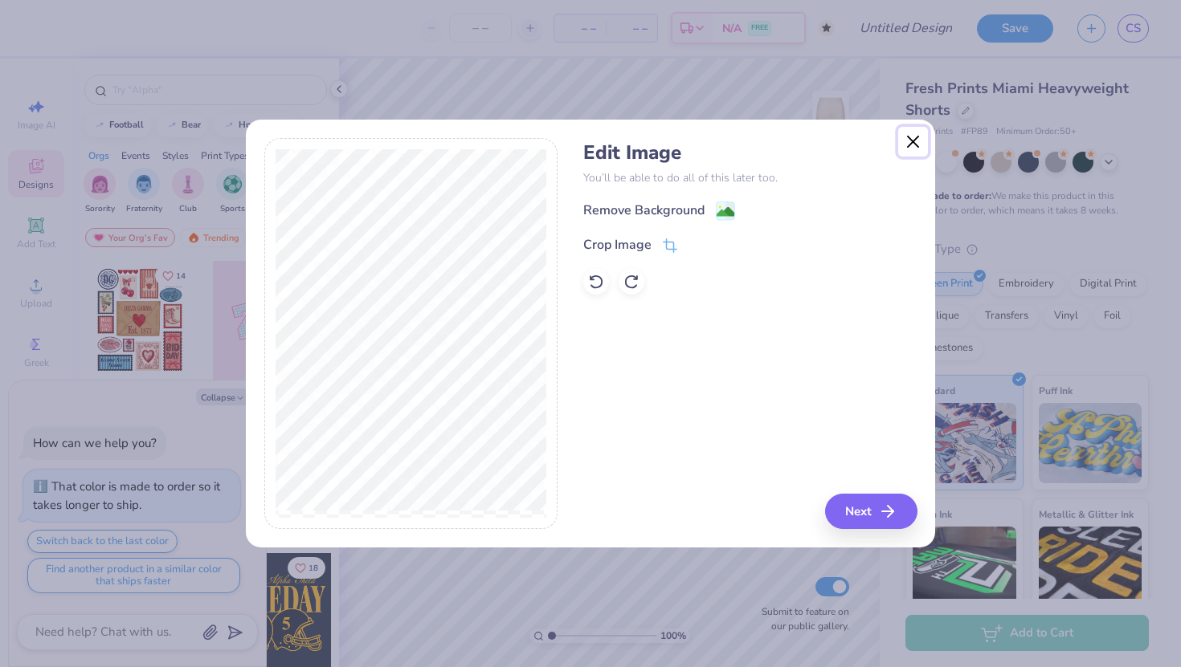
click at [917, 141] on button "Close" at bounding box center [913, 142] width 31 height 31
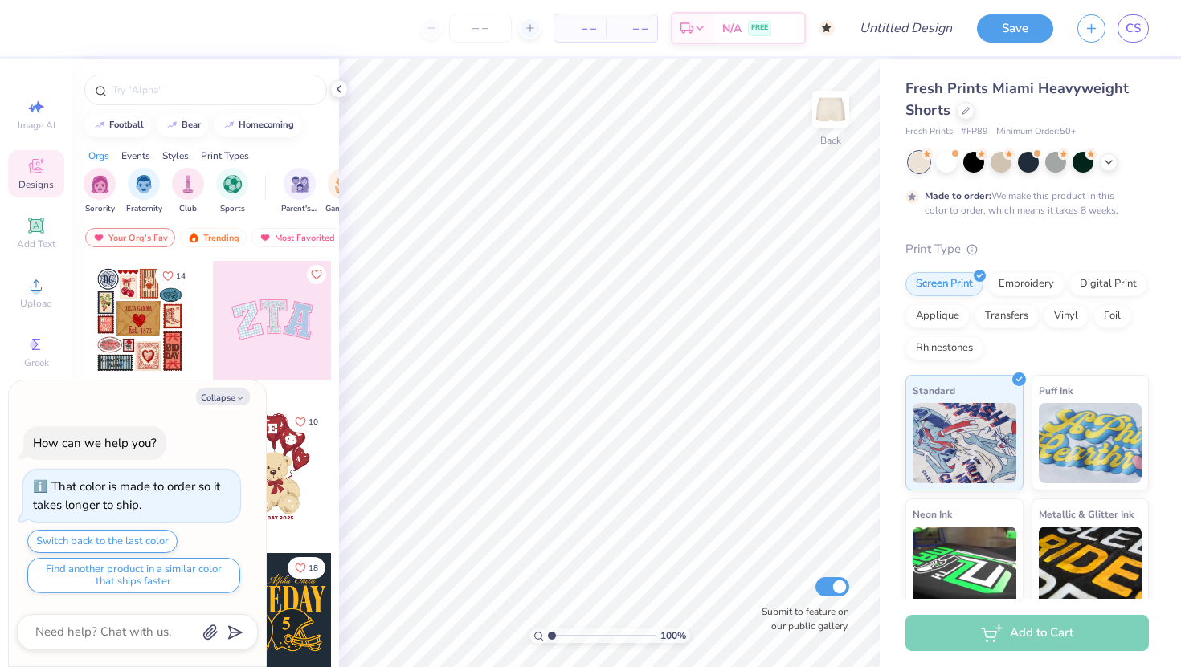
type textarea "x"
